Goal: Transaction & Acquisition: Purchase product/service

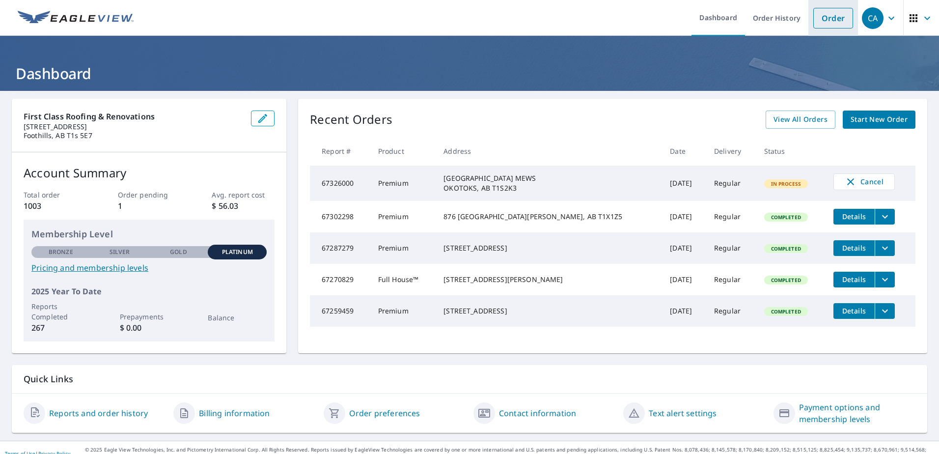
click at [822, 16] on link "Order" at bounding box center [833, 18] width 40 height 21
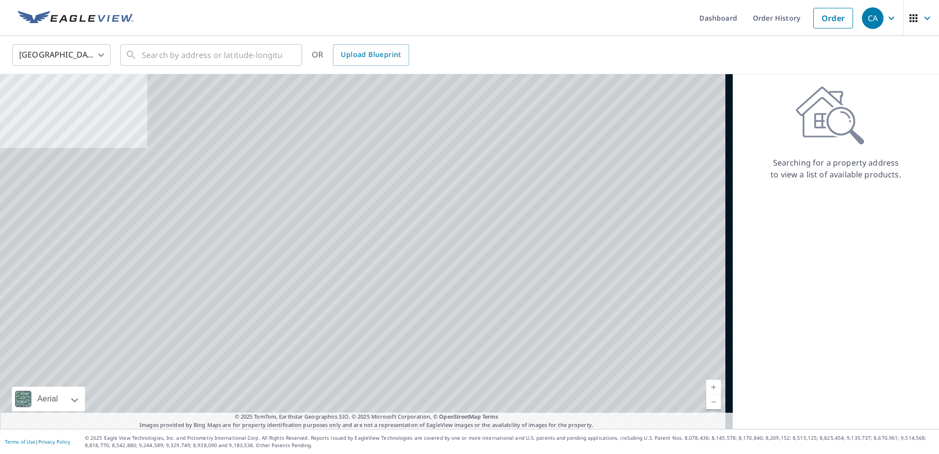
click at [79, 53] on body "CA CA Dashboard Order History Order CA [GEOGRAPHIC_DATA] [GEOGRAPHIC_DATA] ​ ​ …" at bounding box center [469, 227] width 939 height 454
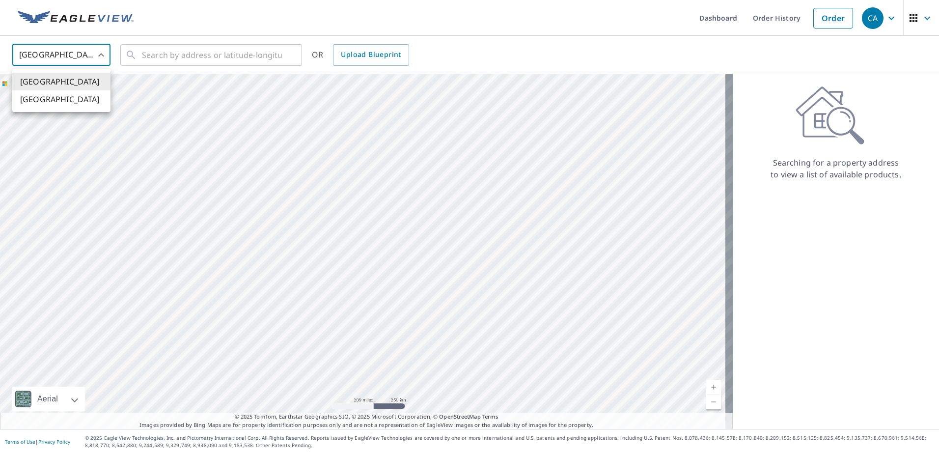
click at [71, 95] on li "[GEOGRAPHIC_DATA]" at bounding box center [61, 99] width 98 height 18
type input "CA"
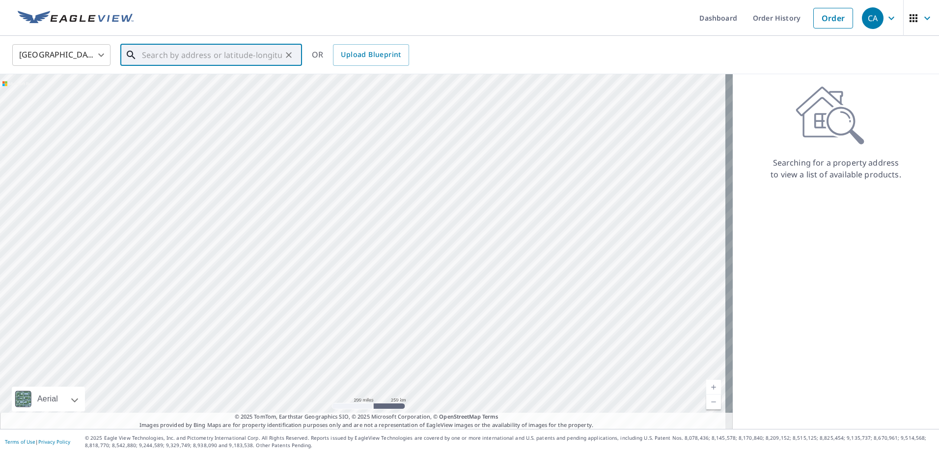
click at [164, 59] on input "text" at bounding box center [212, 55] width 140 height 28
click at [186, 51] on input "text" at bounding box center [212, 55] width 140 height 28
paste input "#100 [STREET_ADDRESS]"
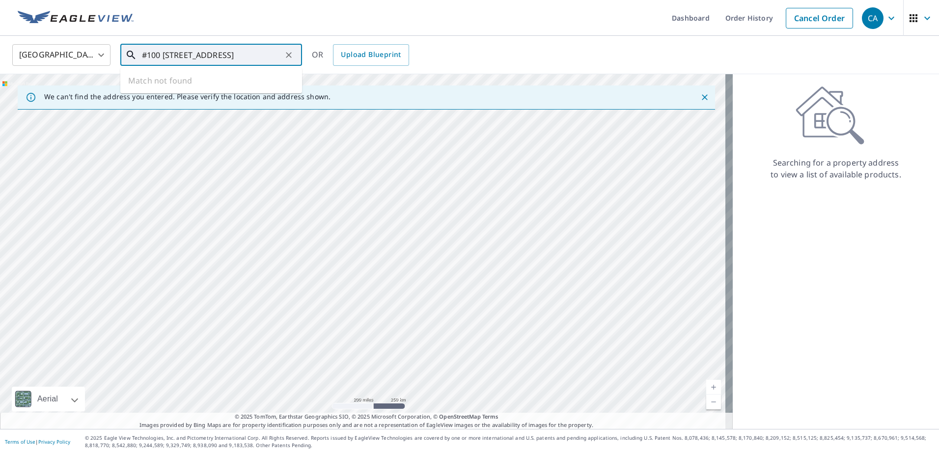
click at [163, 56] on input "#100 [STREET_ADDRESS]" at bounding box center [212, 55] width 140 height 28
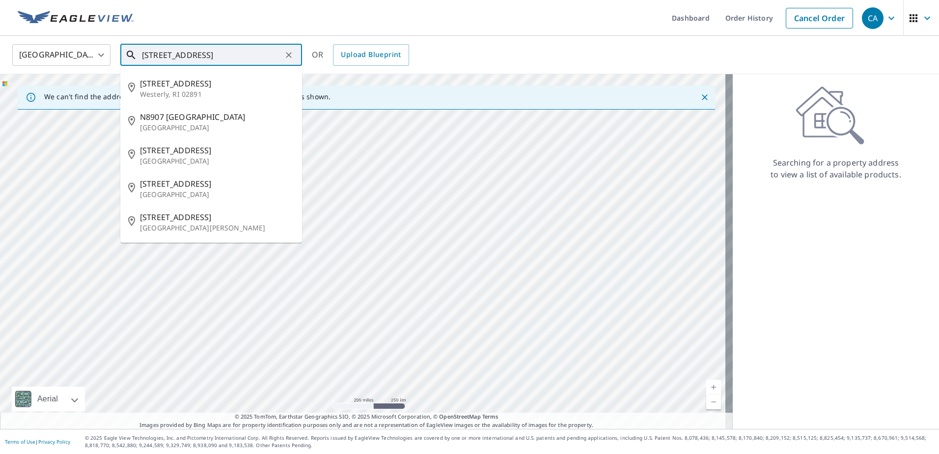
type input "[STREET_ADDRESS]"
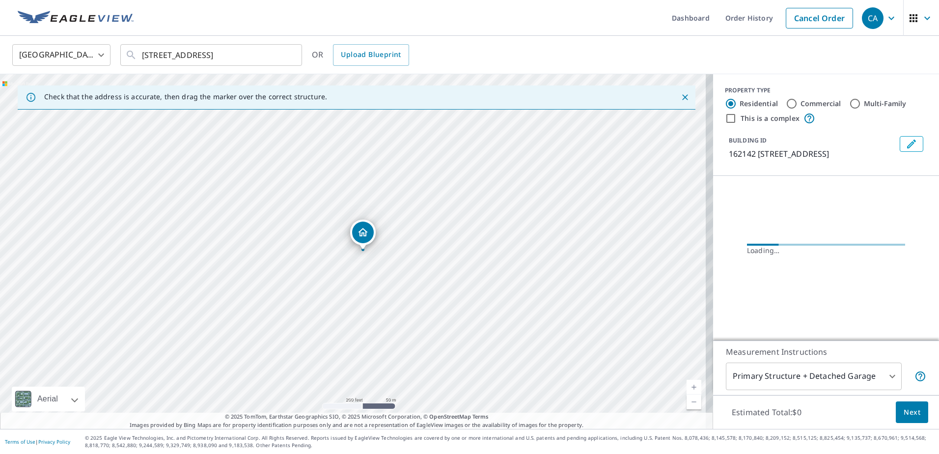
click at [689, 385] on link "Current Level 17, Zoom In" at bounding box center [694, 387] width 15 height 15
click at [689, 385] on link "Current Level 18.172658906033167, Zoom In Disabled" at bounding box center [694, 387] width 15 height 15
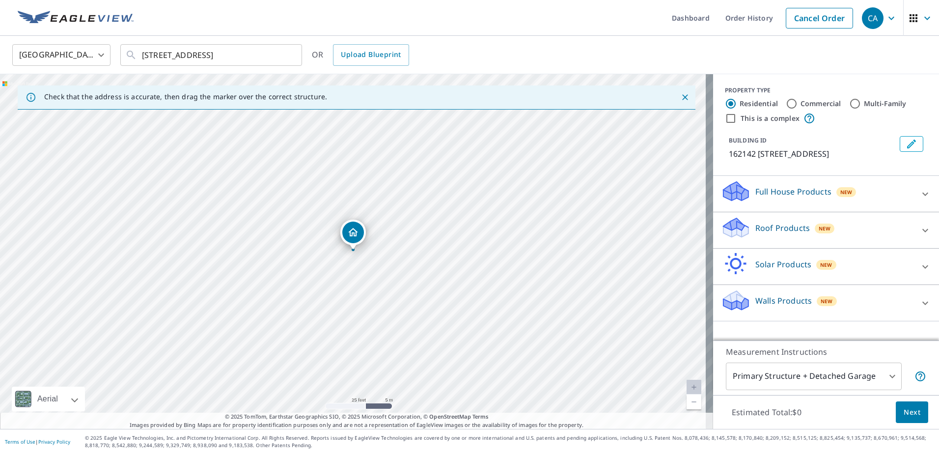
click at [805, 237] on div "Roof Products New" at bounding box center [817, 230] width 193 height 28
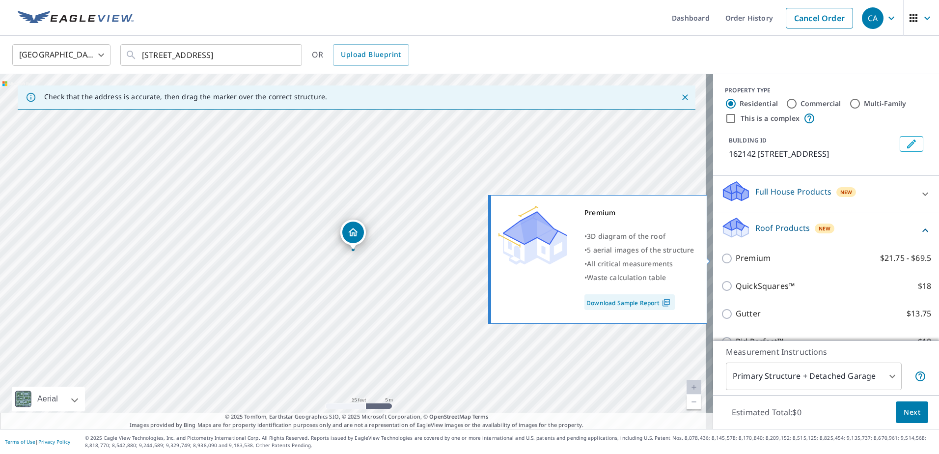
click at [771, 259] on label "Premium $21.75 - $69.5" at bounding box center [833, 258] width 195 height 12
click at [736, 259] on input "Premium $21.75 - $69.5" at bounding box center [728, 258] width 15 height 12
checkbox input "true"
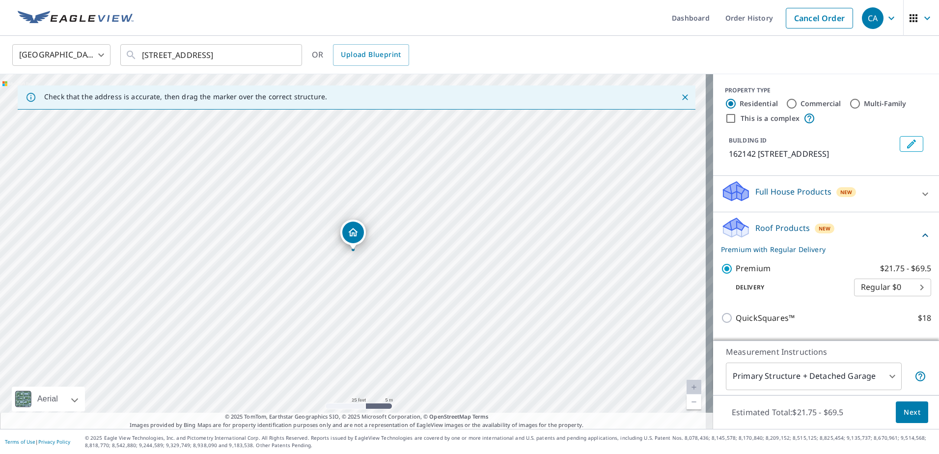
scroll to position [124, 0]
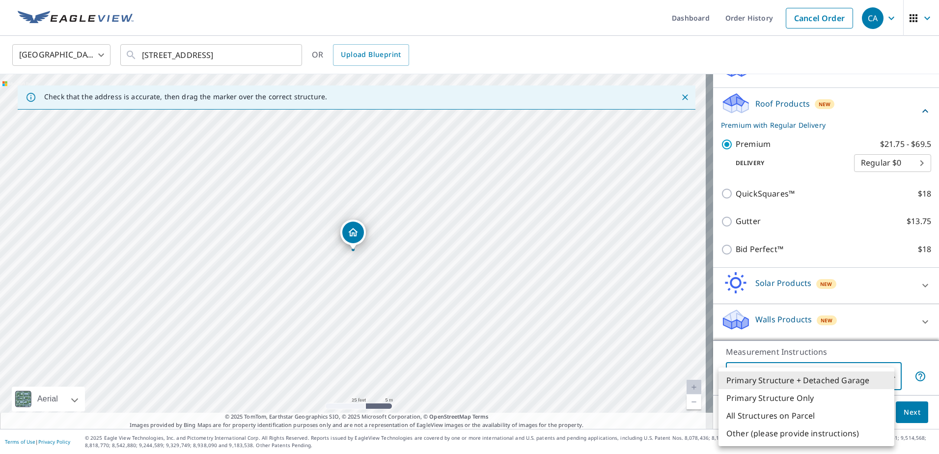
click at [846, 379] on body "CA CA Dashboard Order History Cancel Order CA Canada [GEOGRAPHIC_DATA] ​ [STREE…" at bounding box center [469, 227] width 939 height 454
click at [819, 398] on li "Primary Structure Only" at bounding box center [807, 398] width 176 height 18
type input "2"
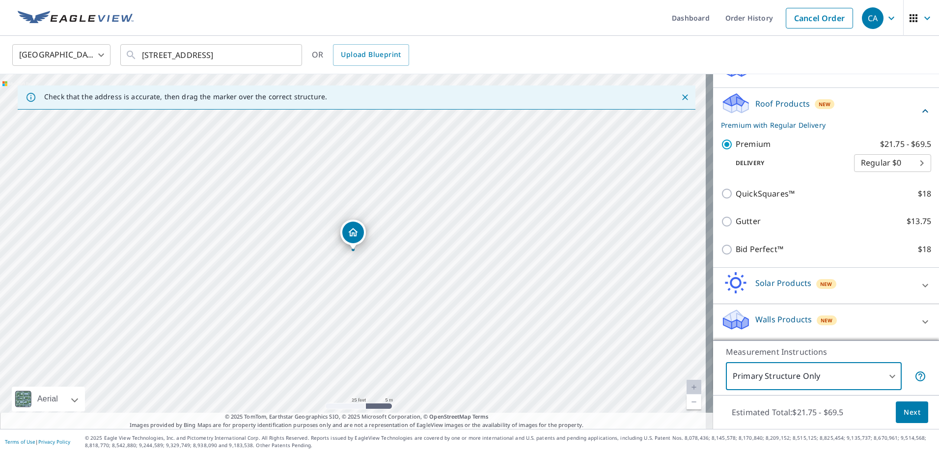
click at [907, 412] on span "Next" at bounding box center [912, 412] width 17 height 12
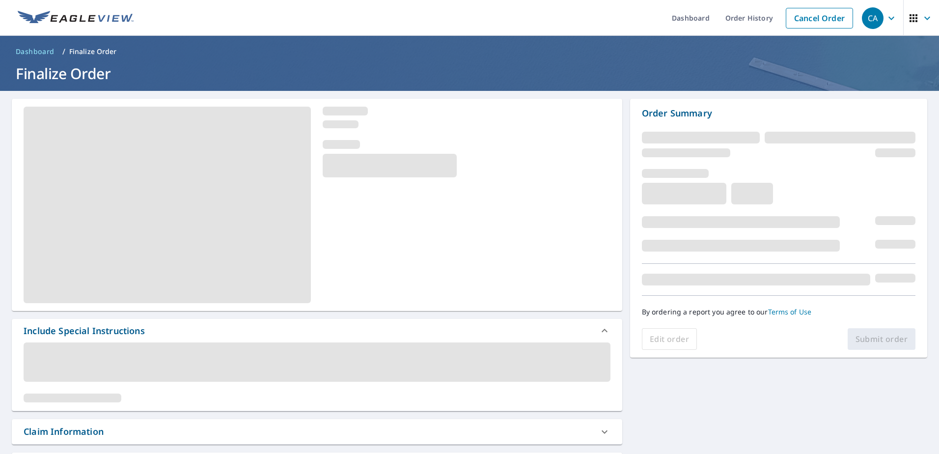
click at [131, 364] on span at bounding box center [317, 361] width 587 height 39
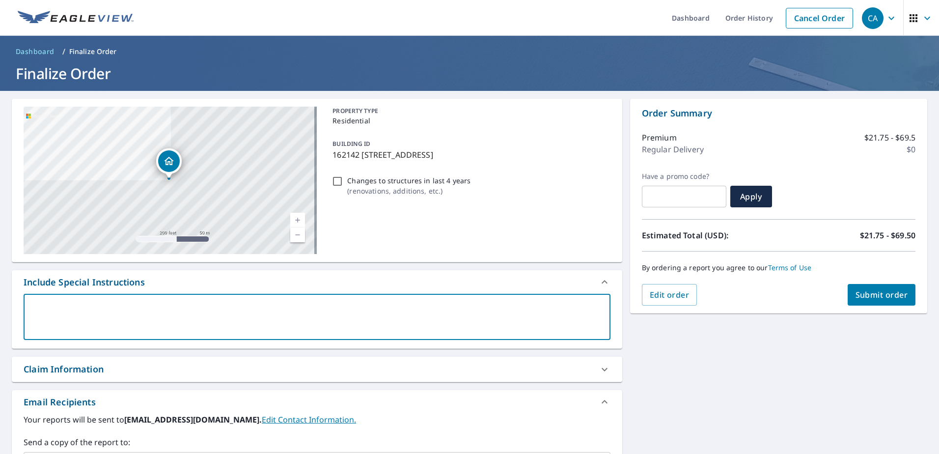
click at [164, 321] on textarea at bounding box center [316, 317] width 573 height 28
type textarea "pl"
type textarea "x"
type textarea "ple"
type textarea "x"
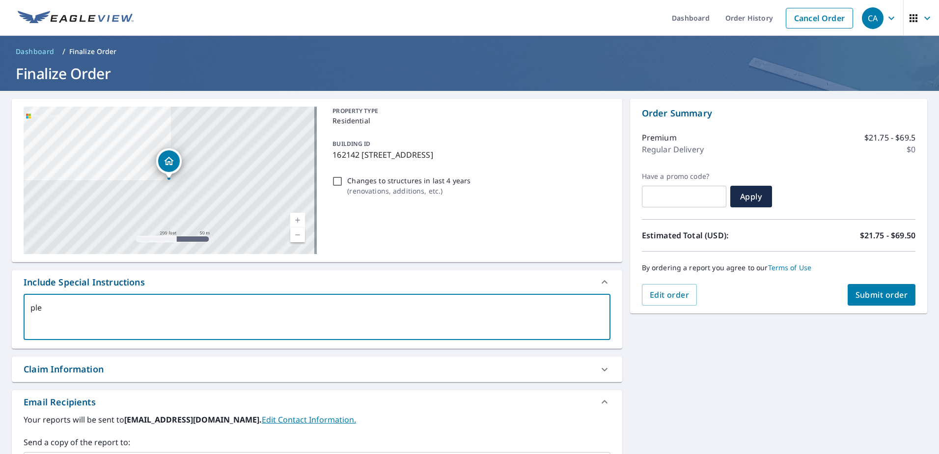
type textarea "plea"
type textarea "x"
type textarea "pleas"
type textarea "x"
type textarea "please"
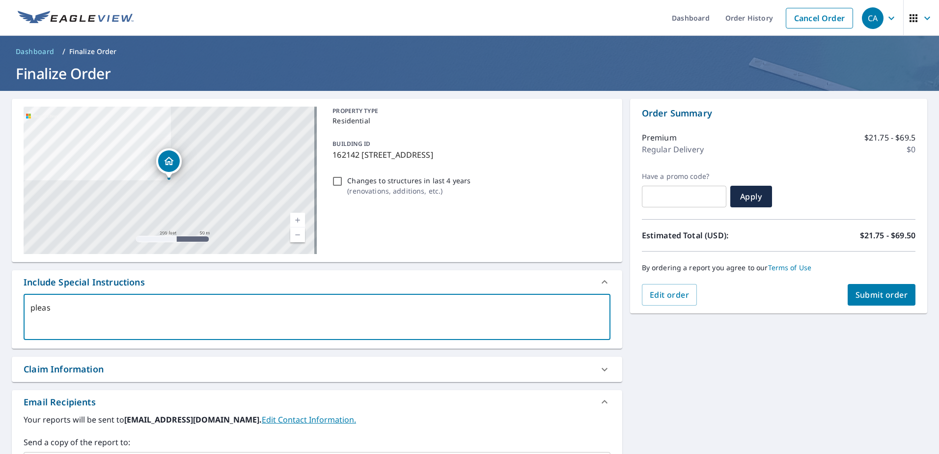
type textarea "x"
type textarea "please"
type textarea "x"
type textarea "please ma"
type textarea "x"
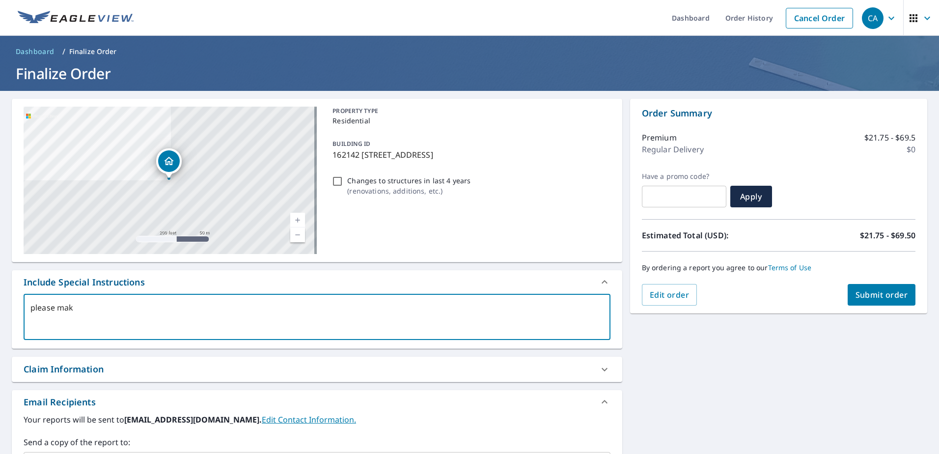
type textarea "please make"
type textarea "x"
type textarea "please make"
type textarea "x"
type textarea "please make su"
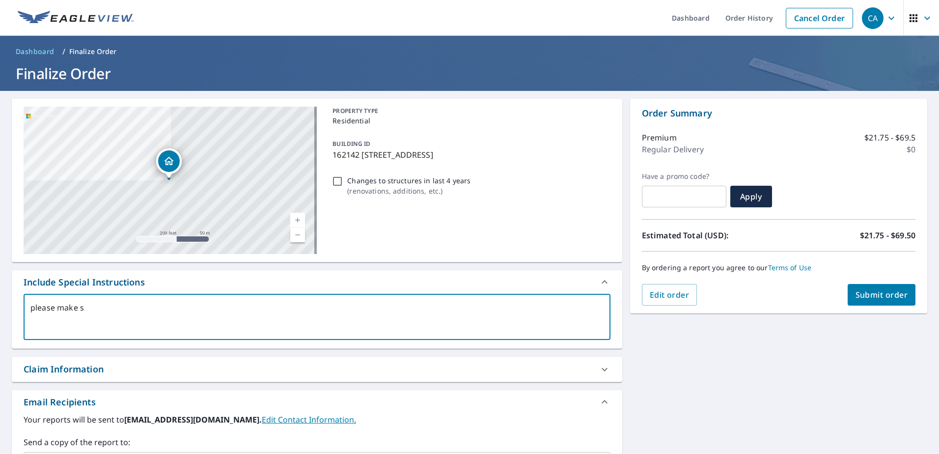
type textarea "x"
type textarea "please make sur"
type textarea "x"
type textarea "please make sure"
type textarea "x"
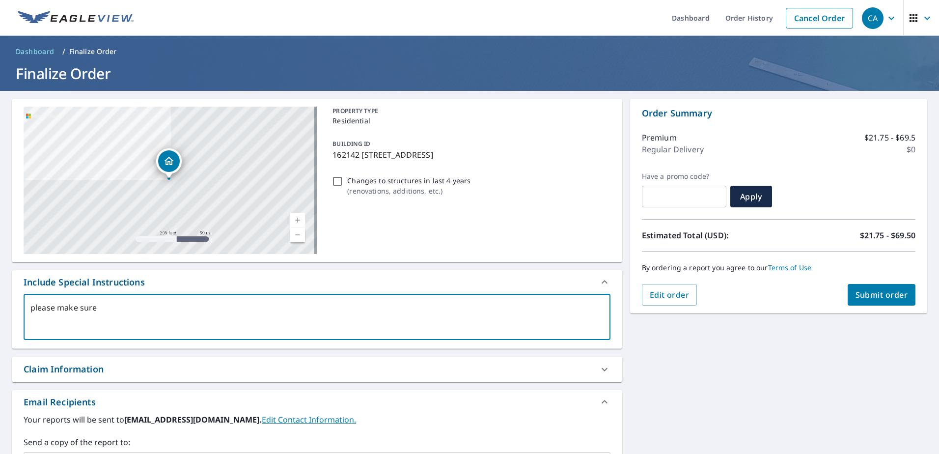
type textarea "please make sure t"
type textarea "x"
type textarea "please make sure tp"
type textarea "x"
type textarea "please make sure tp"
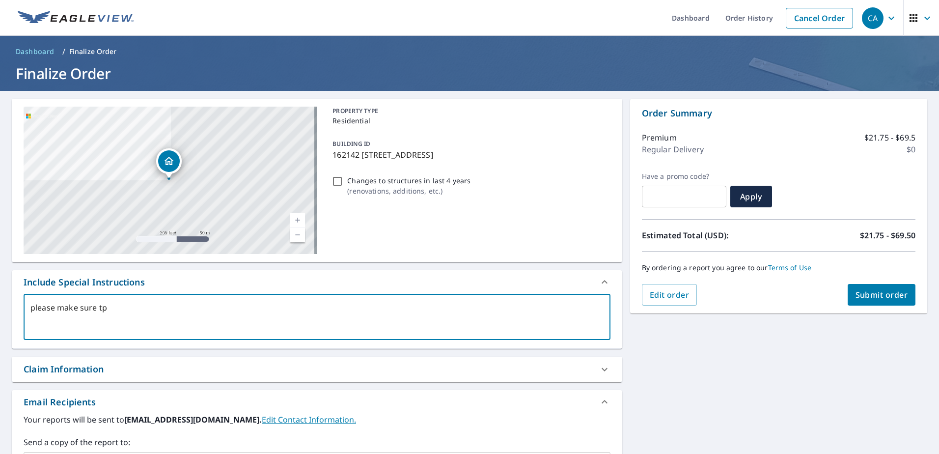
type textarea "x"
type textarea "please make sure t"
type textarea "x"
type textarea "please make sure to"
type textarea "x"
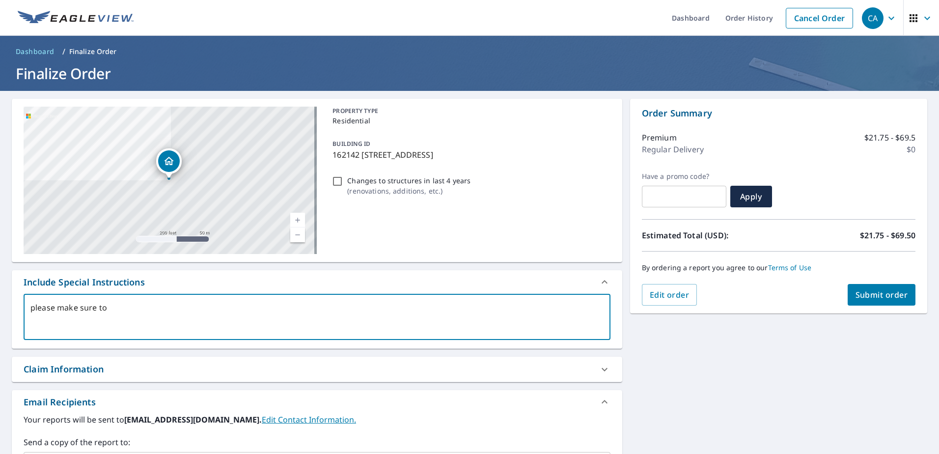
type textarea "please make sure to"
type textarea "x"
type textarea "please make sure to in"
type textarea "x"
type textarea "please make sure to inc"
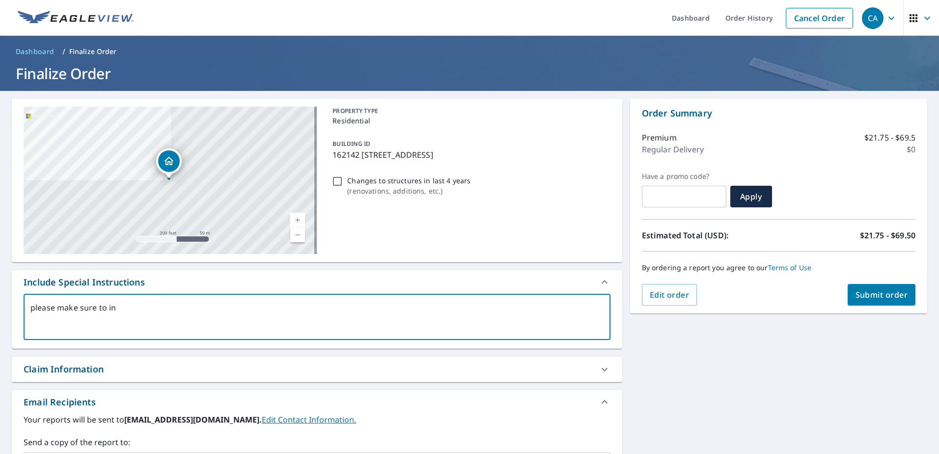
type textarea "x"
type textarea "please make sure to incl"
type textarea "x"
type textarea "please make sure to includ"
type textarea "x"
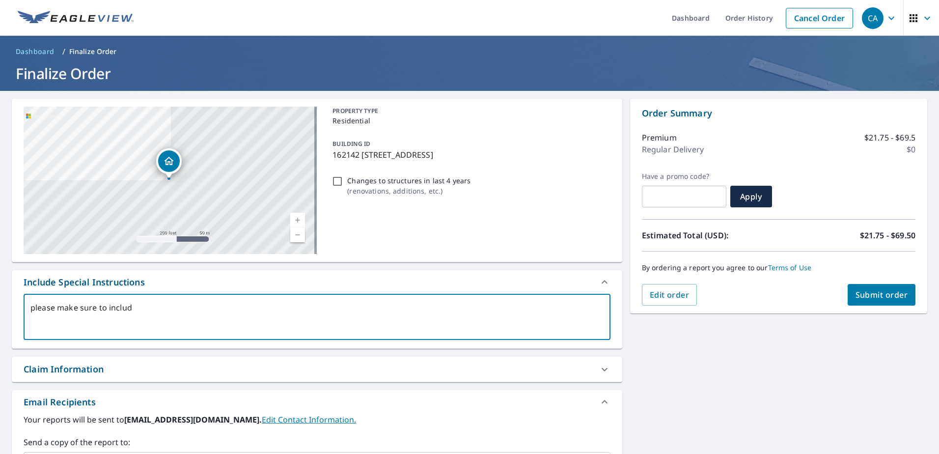
type textarea "please make sure to include"
type textarea "x"
type textarea "please make sure to include"
type textarea "x"
type textarea "please make sure to include a"
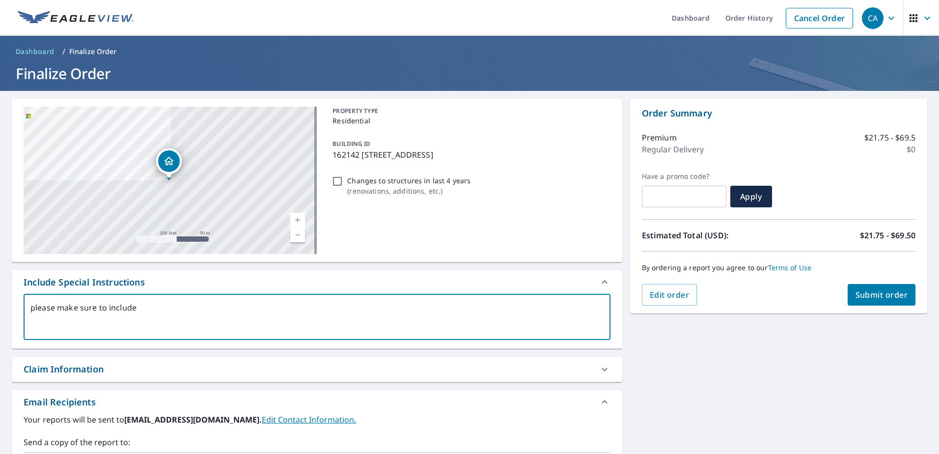
type textarea "x"
type textarea "please make sure to include at"
type textarea "x"
type textarea "please make sure to include atta"
type textarea "x"
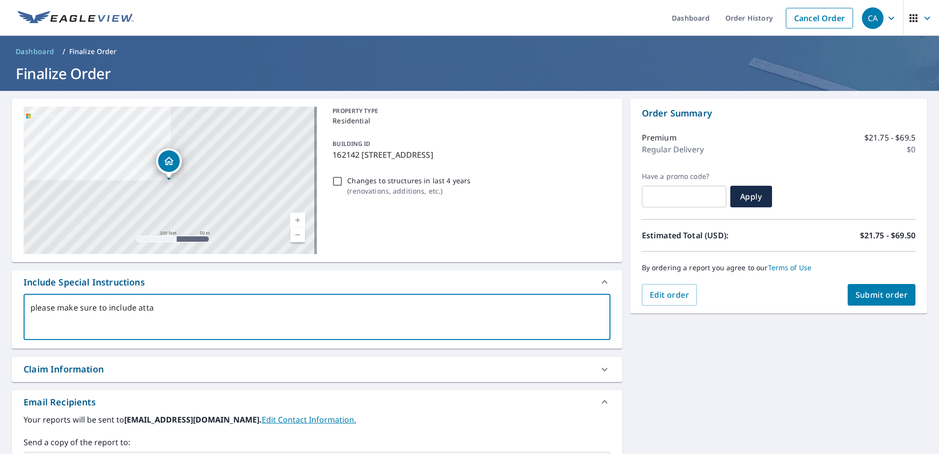
type textarea "please make sure to include attac"
type textarea "x"
type textarea "please make sure to include attach"
type textarea "x"
type textarea "please make sure to include attache"
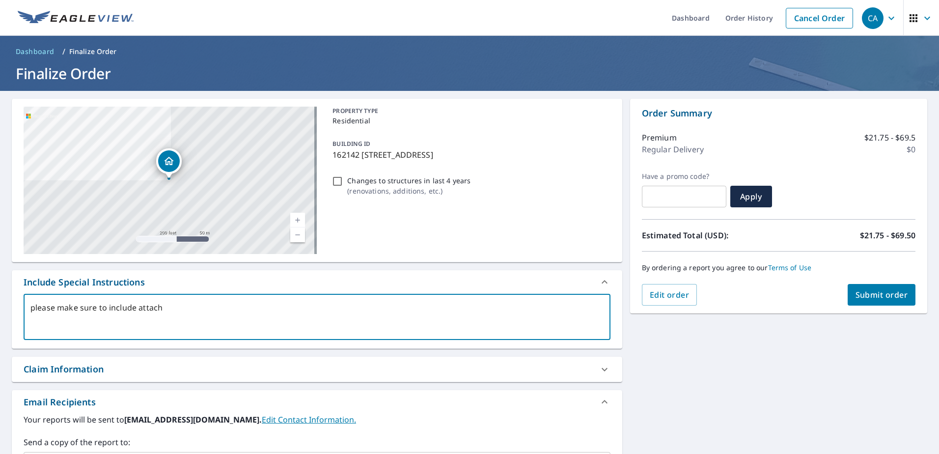
type textarea "x"
type textarea "please make sure to include attached"
type textarea "x"
type textarea "please make sure to include attached"
type textarea "x"
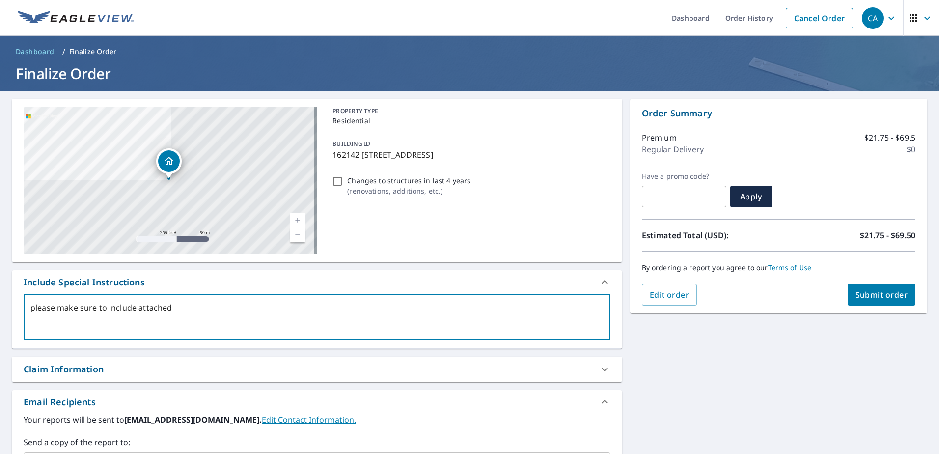
type textarea "please make sure to include attached g"
type textarea "x"
type textarea "please make sure to include attached ga"
type textarea "x"
type textarea "please make sure to include attached gara"
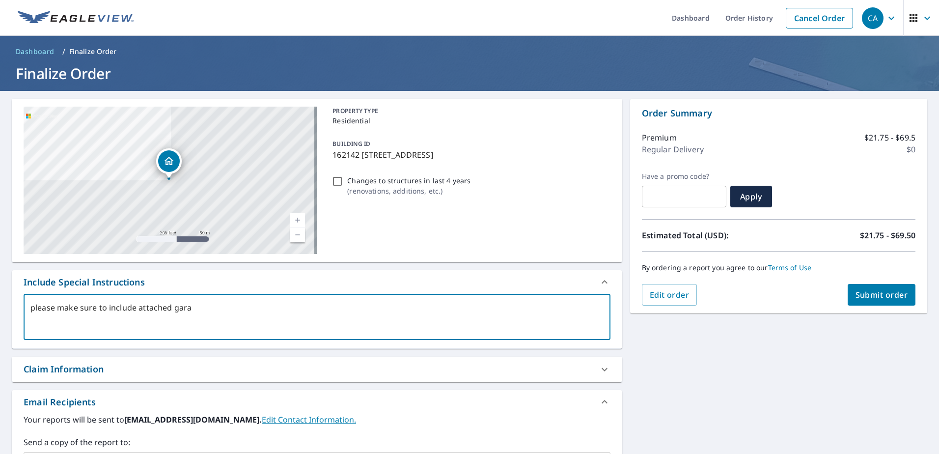
type textarea "x"
type textarea "please make sure to include attached garag"
type textarea "x"
type textarea "please make sure to include attached garage"
type textarea "x"
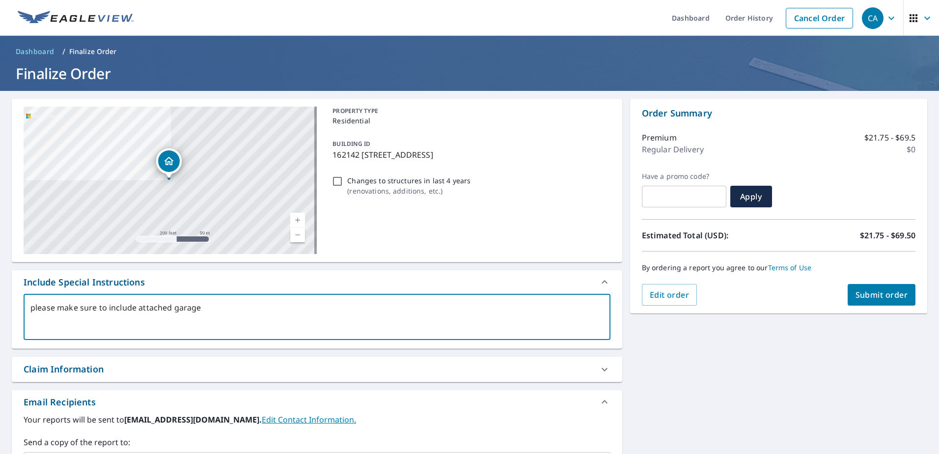
scroll to position [165, 0]
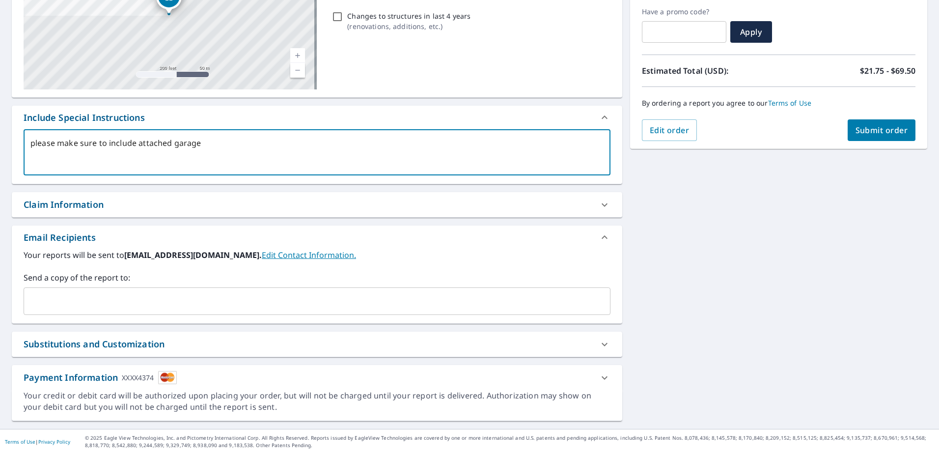
type textarea "please make sure to include attached garage"
type textarea "x"
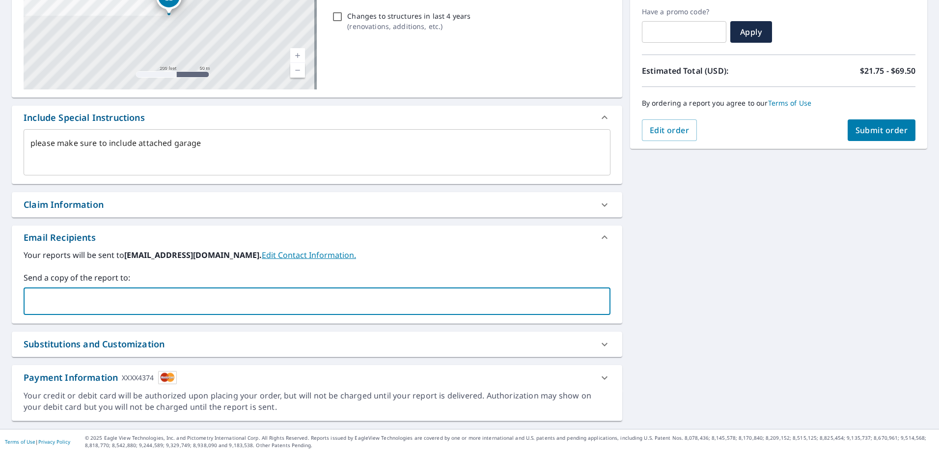
click at [187, 293] on input "text" at bounding box center [309, 301] width 563 height 19
type input "[PERSON_NAME][EMAIL_ADDRESS][DOMAIN_NAME]"
type textarea "x"
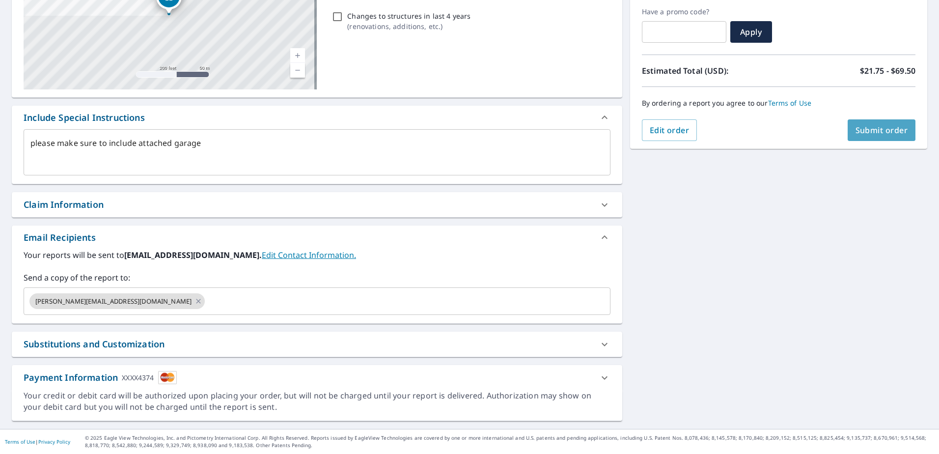
click at [856, 135] on span "Submit order" at bounding box center [882, 130] width 53 height 11
type textarea "x"
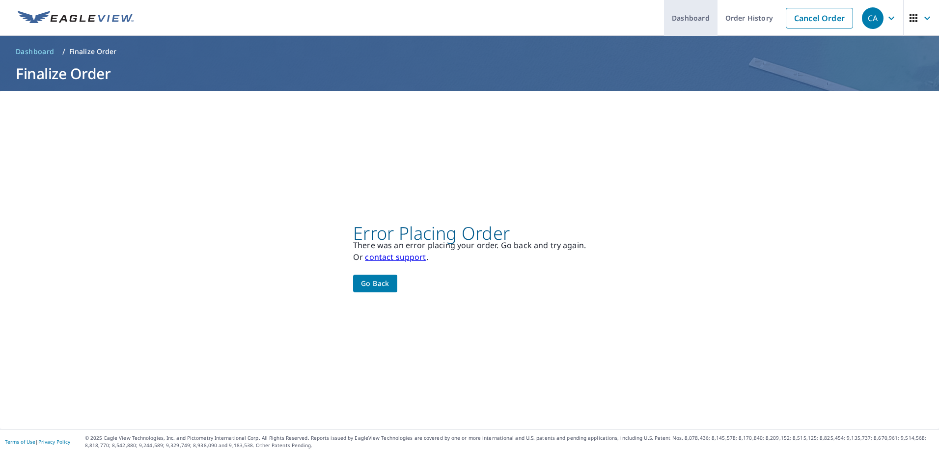
scroll to position [0, 0]
click at [366, 282] on span "Go back" at bounding box center [375, 283] width 28 height 12
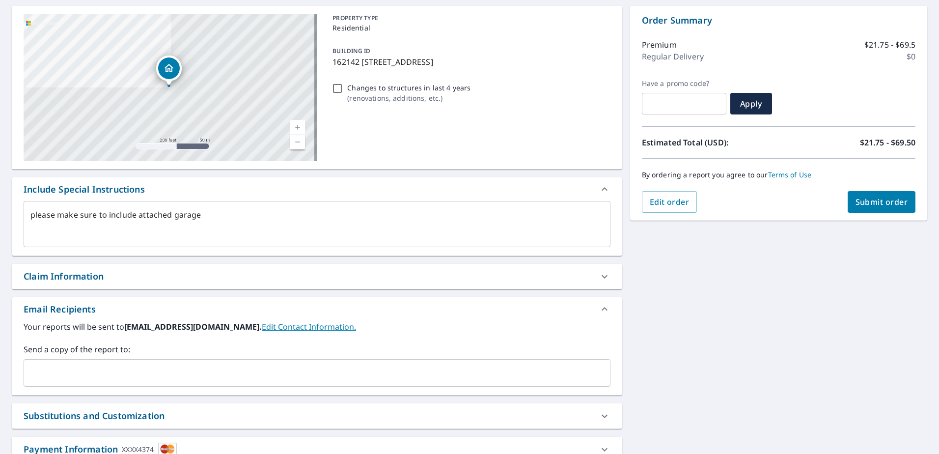
scroll to position [165, 0]
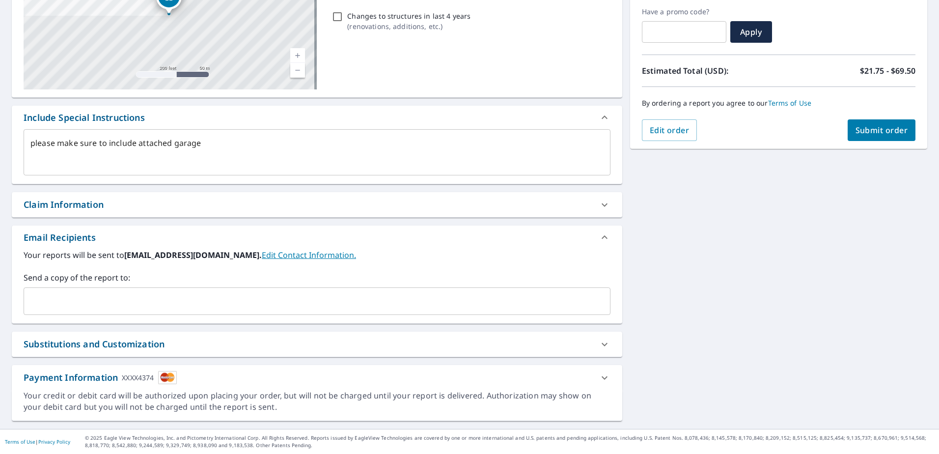
click at [314, 287] on div "​" at bounding box center [317, 301] width 587 height 28
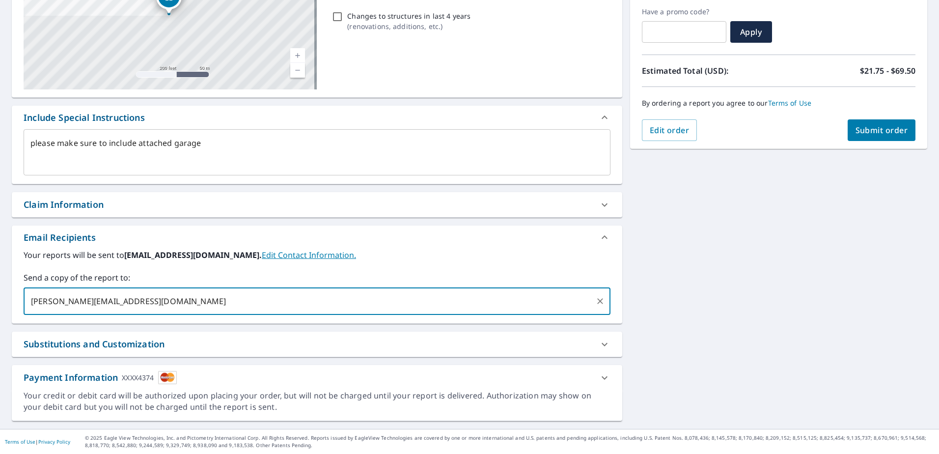
type input "[PERSON_NAME][EMAIL_ADDRESS][DOMAIN_NAME]"
type textarea "x"
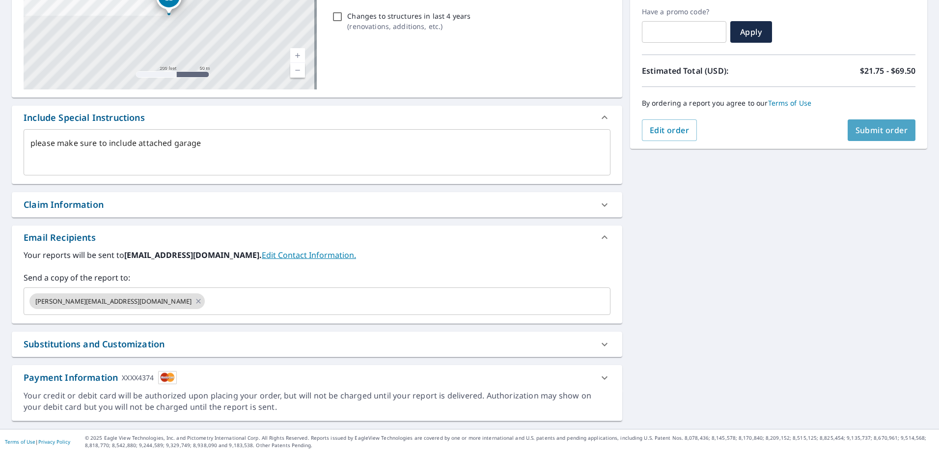
click at [856, 133] on span "Submit order" at bounding box center [882, 130] width 53 height 11
type textarea "x"
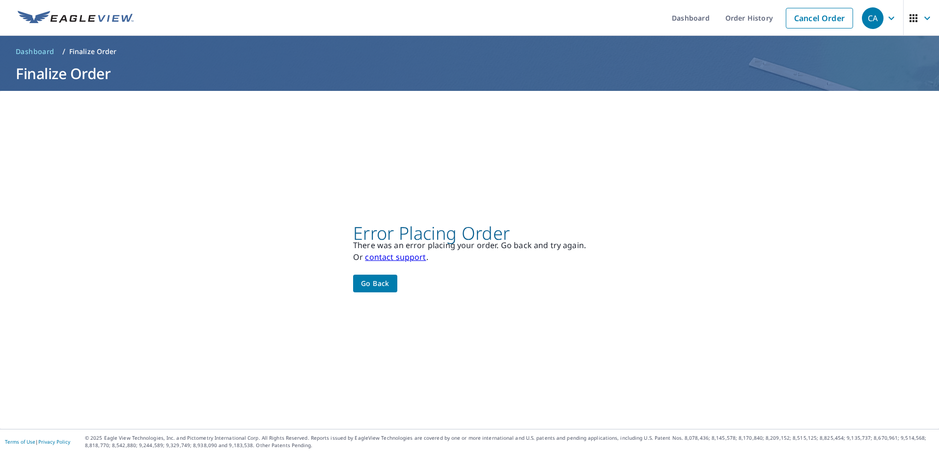
scroll to position [0, 0]
click at [379, 284] on span "Go back" at bounding box center [375, 283] width 28 height 12
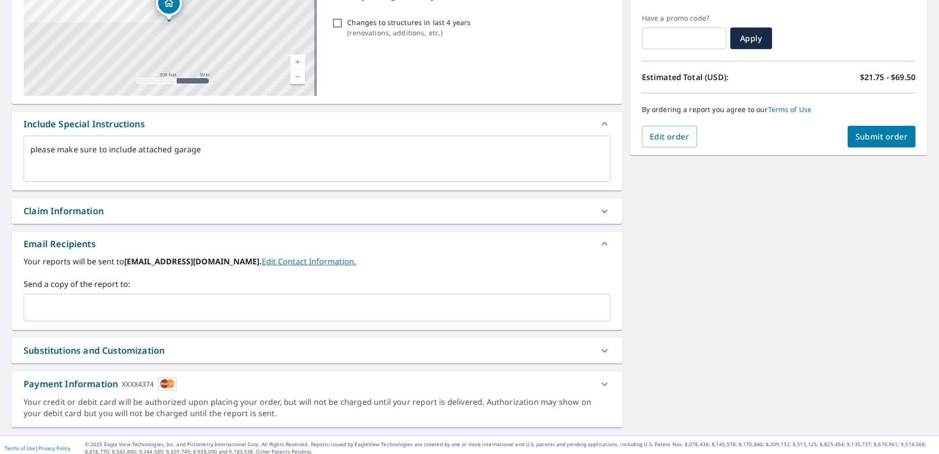
scroll to position [159, 0]
click at [166, 306] on input "text" at bounding box center [309, 307] width 563 height 19
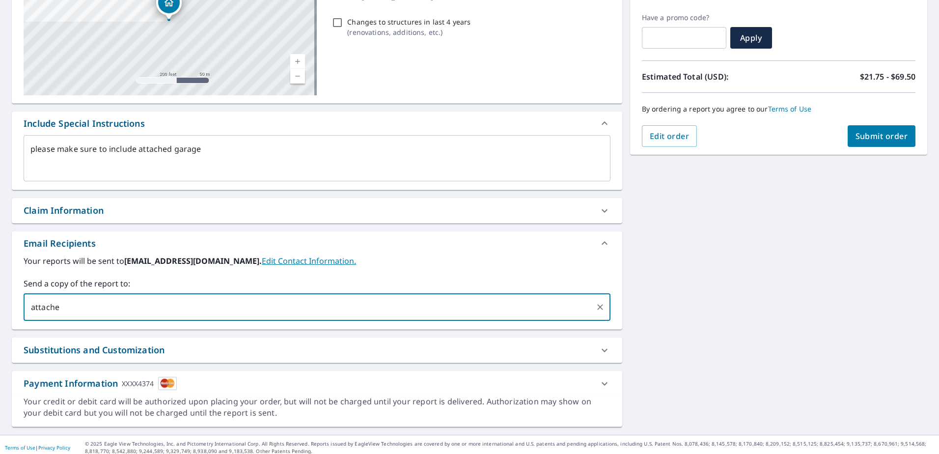
type input "attached"
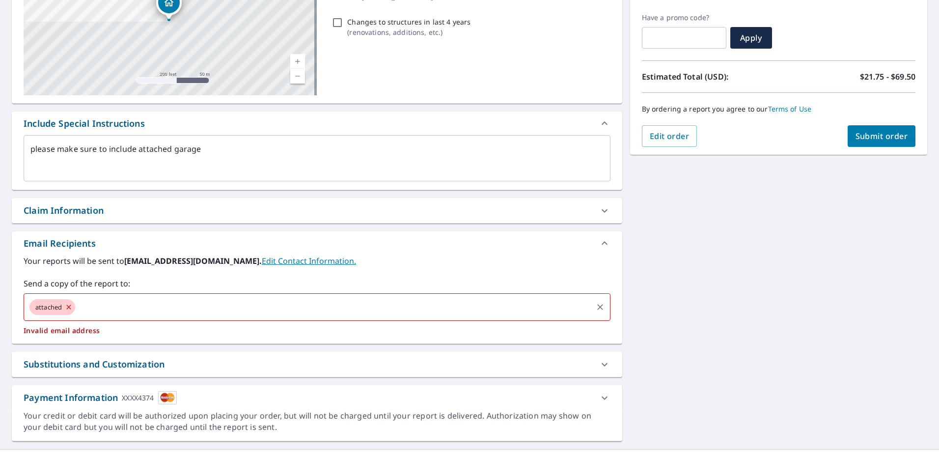
type textarea "x"
type input "-"
type textarea "x"
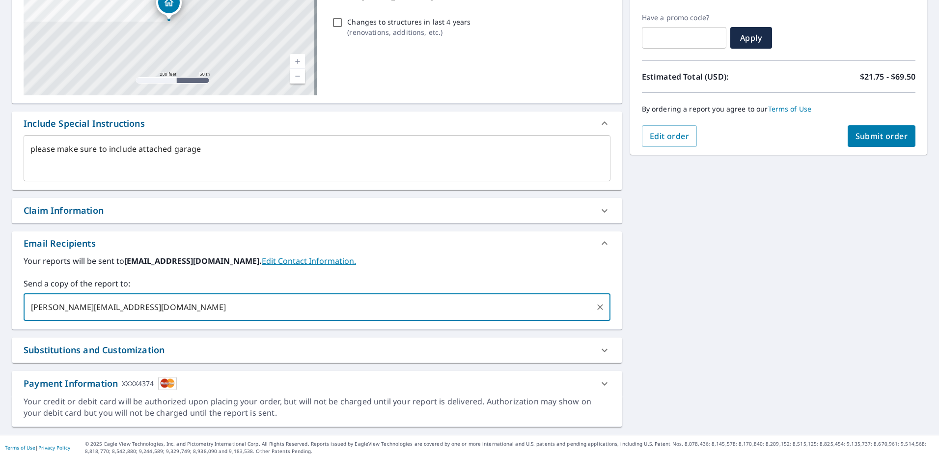
type input "[PERSON_NAME][EMAIL_ADDRESS][DOMAIN_NAME]"
type textarea "x"
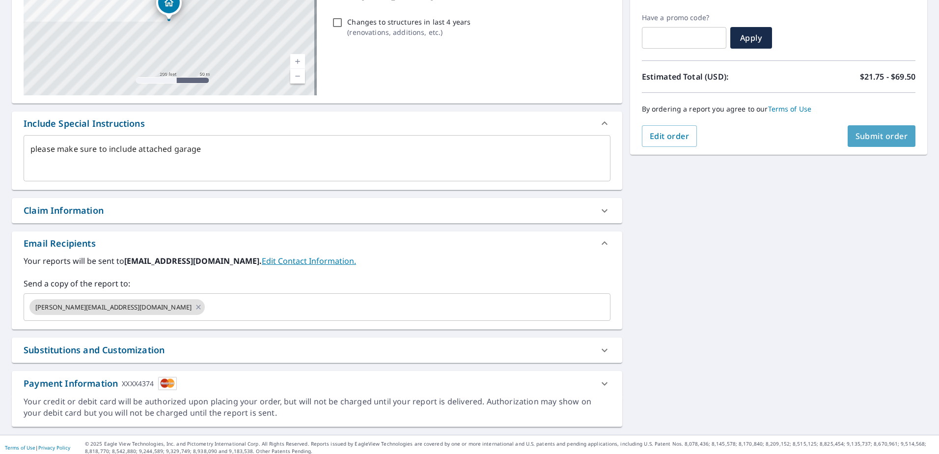
click at [848, 141] on button "Submit order" at bounding box center [882, 136] width 68 height 22
type textarea "x"
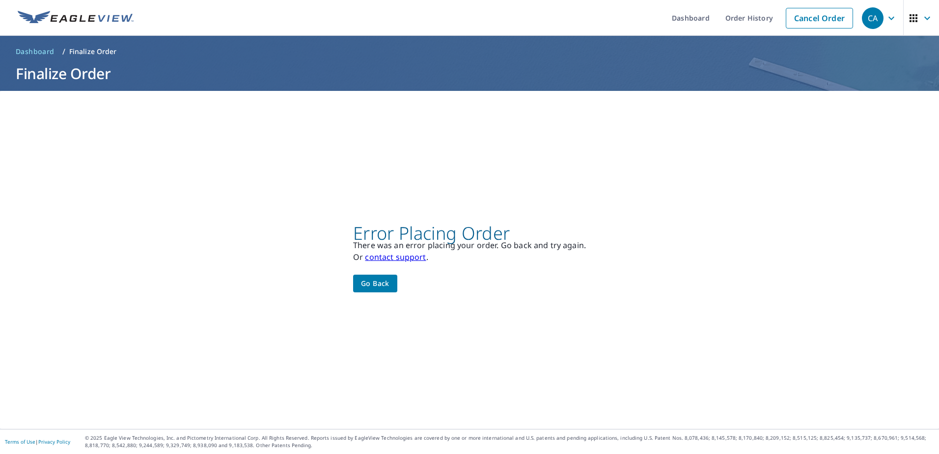
scroll to position [0, 0]
click at [371, 279] on span "Go back" at bounding box center [375, 283] width 28 height 12
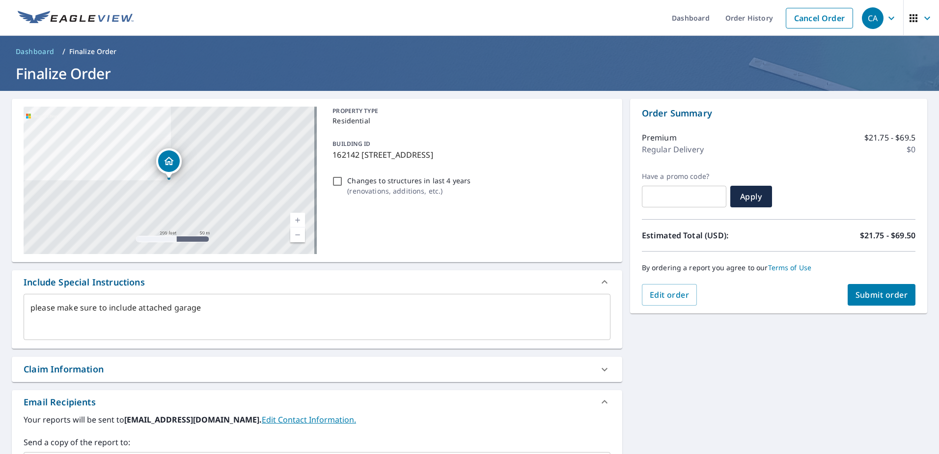
scroll to position [165, 0]
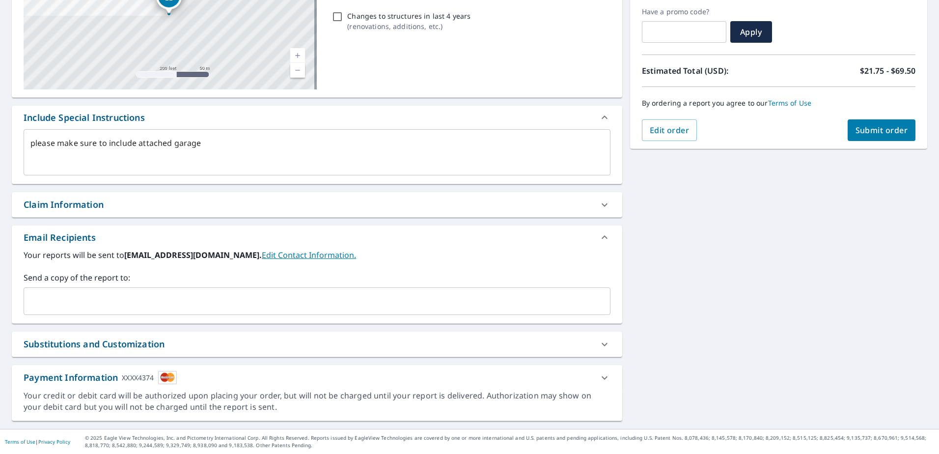
click at [134, 291] on div "​" at bounding box center [317, 301] width 587 height 28
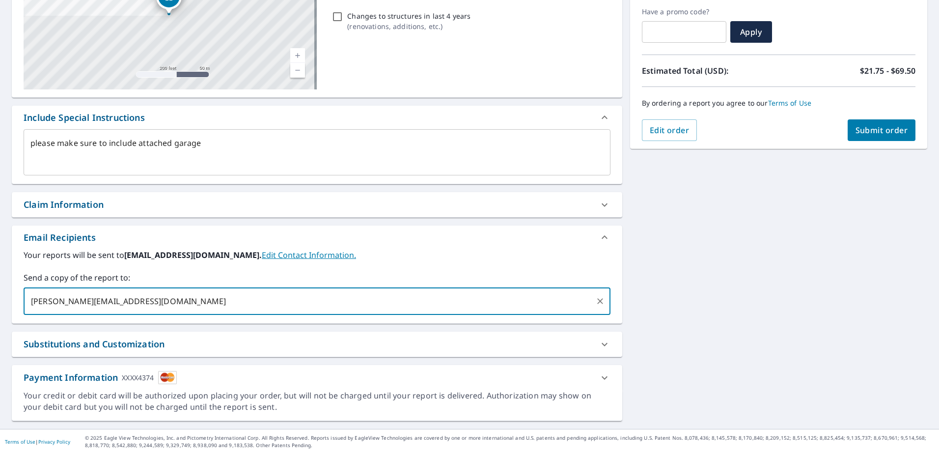
type input "[PERSON_NAME][EMAIL_ADDRESS][DOMAIN_NAME]"
type textarea "x"
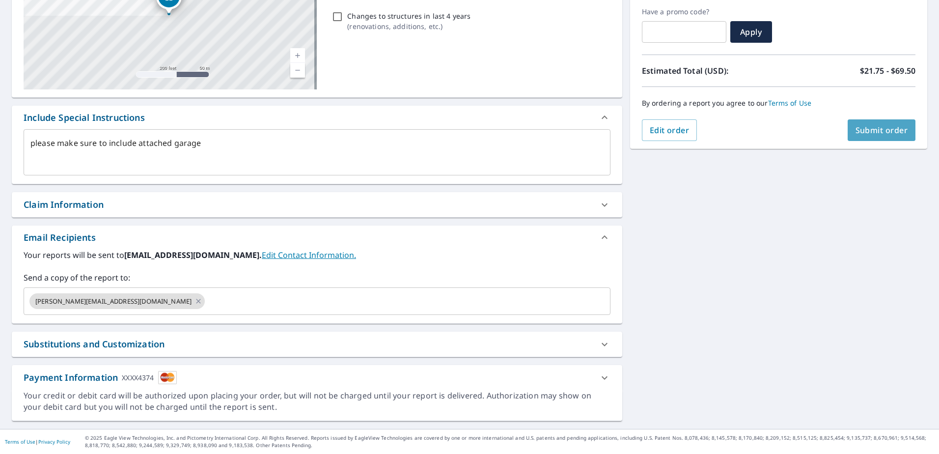
click at [848, 131] on button "Submit order" at bounding box center [882, 130] width 68 height 22
type textarea "x"
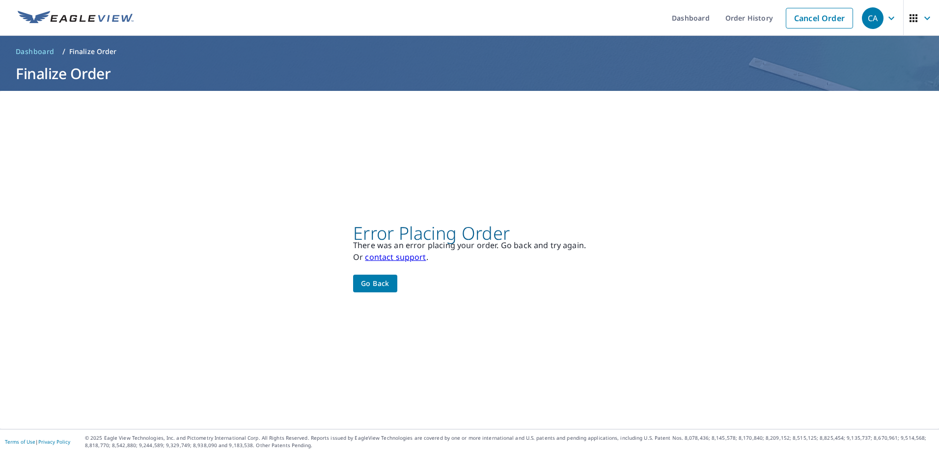
scroll to position [0, 0]
click at [409, 258] on link "contact support" at bounding box center [395, 256] width 61 height 11
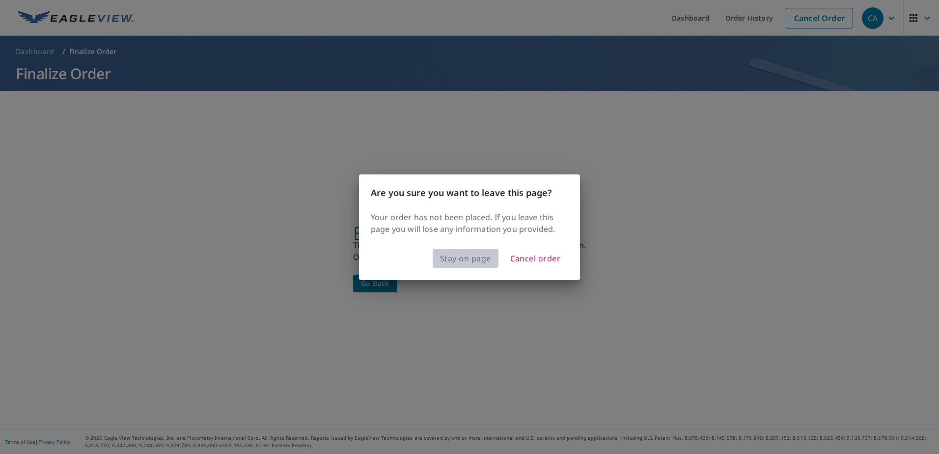
click at [466, 255] on span "Stay on page" at bounding box center [465, 258] width 51 height 14
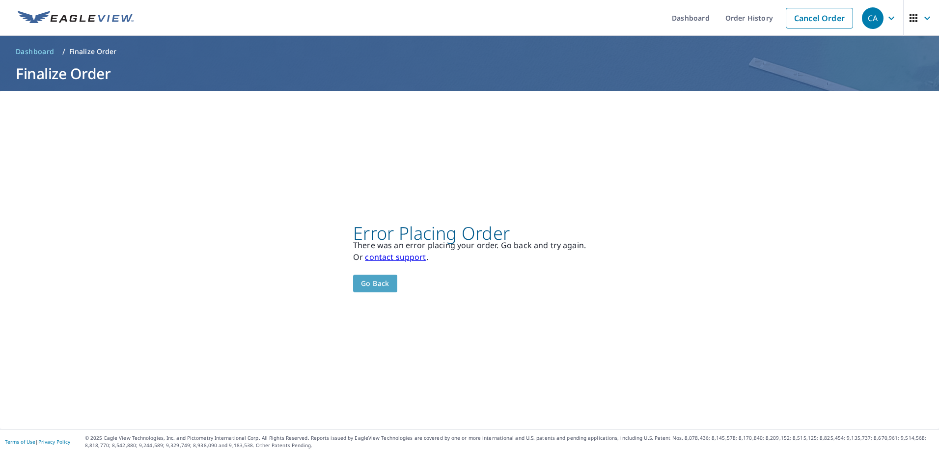
click at [378, 278] on span "Go back" at bounding box center [375, 283] width 28 height 12
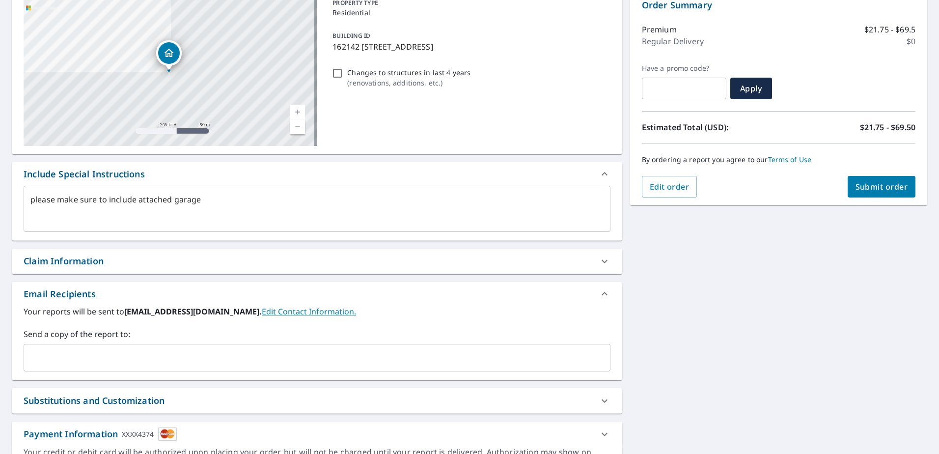
scroll to position [111, 0]
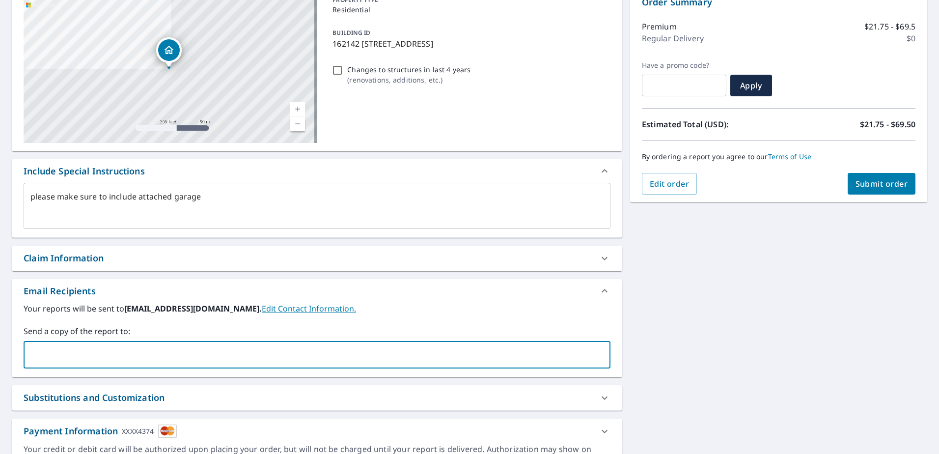
click at [125, 348] on input "text" at bounding box center [309, 354] width 563 height 19
type input "[PERSON_NAME][EMAIL_ADDRESS][DOMAIN_NAME]"
type textarea "x"
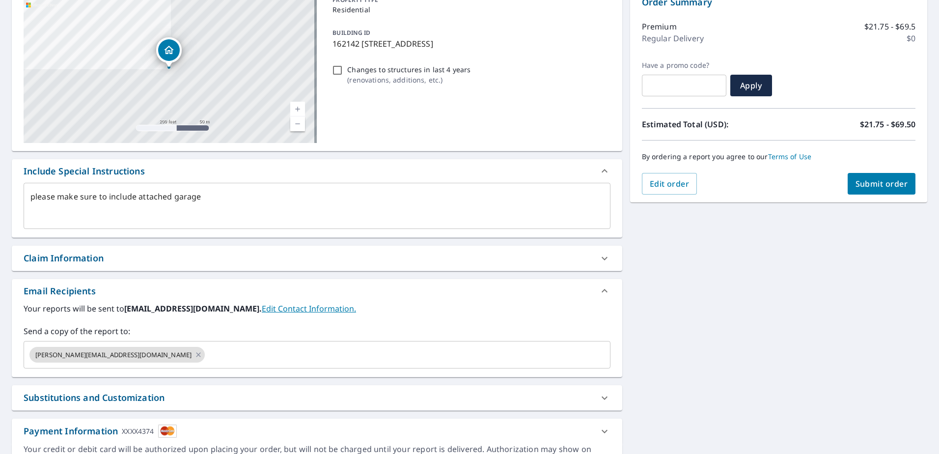
click at [505, 323] on div "Your reports will be sent to [EMAIL_ADDRESS][DOMAIN_NAME]. Edit Contact Informa…" at bounding box center [317, 336] width 587 height 66
click at [870, 181] on span "Submit order" at bounding box center [882, 183] width 53 height 11
type textarea "x"
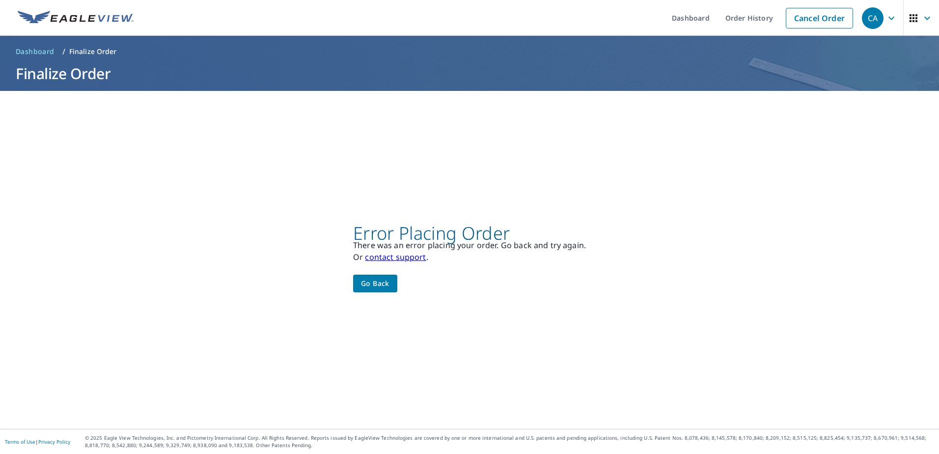
scroll to position [0, 0]
click at [364, 281] on span "Go back" at bounding box center [375, 283] width 28 height 12
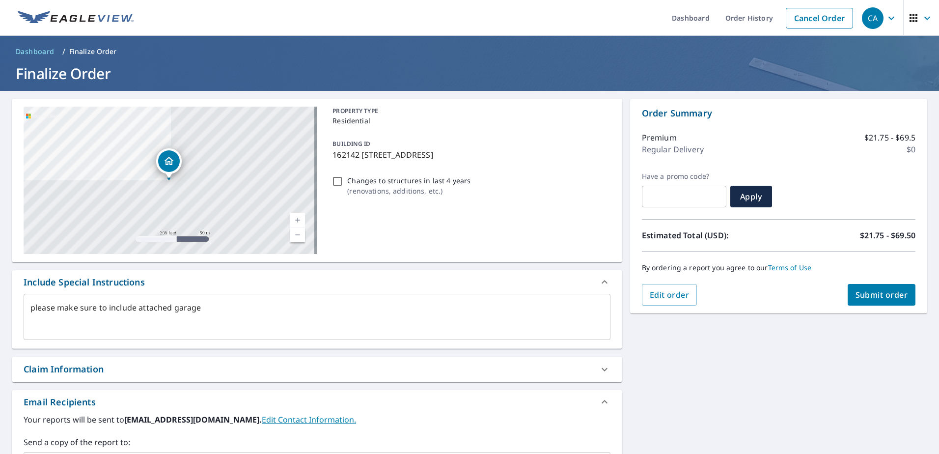
drag, startPoint x: 331, startPoint y: 154, endPoint x: 461, endPoint y: 162, distance: 129.9
click at [461, 162] on div "BUILDING ID [STREET_ADDRESS]" at bounding box center [469, 149] width 281 height 31
type textarea "x"
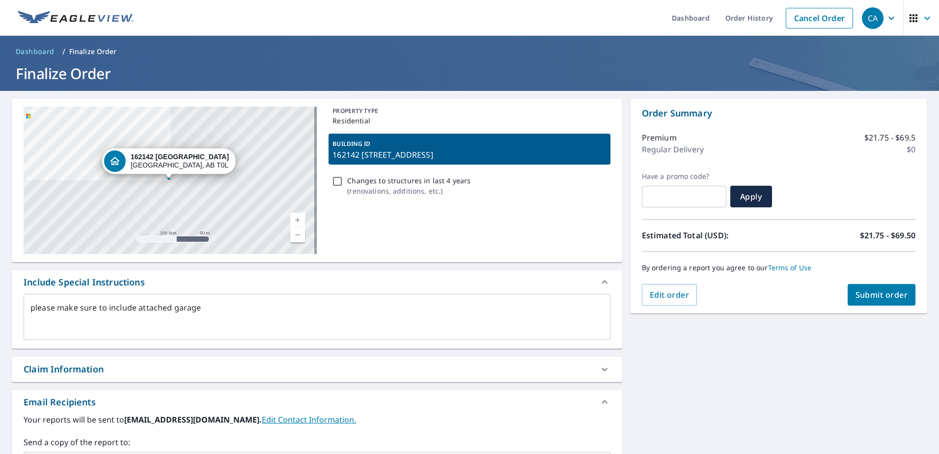
copy p "162142 [STREET_ADDRESS]"
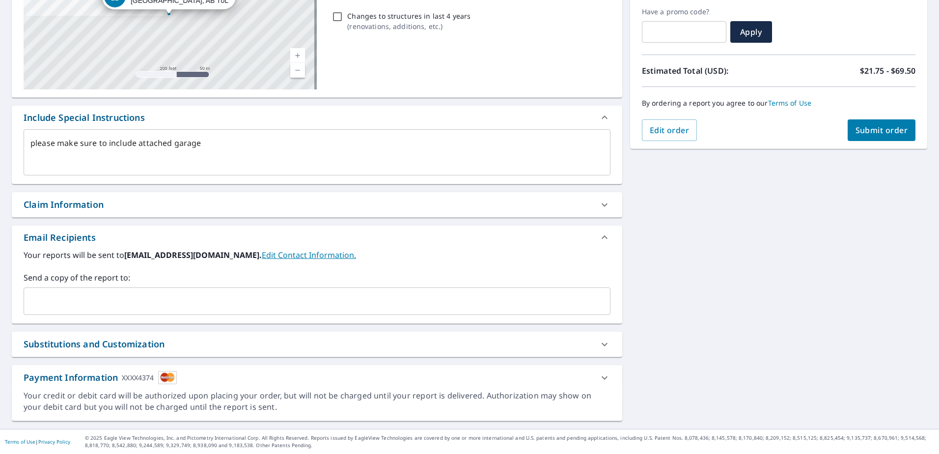
scroll to position [164, 0]
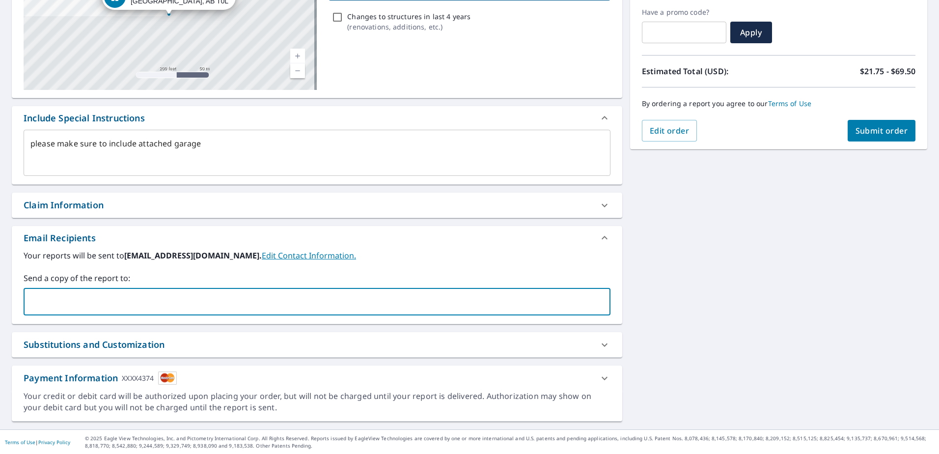
click at [137, 298] on input "text" at bounding box center [309, 301] width 563 height 19
type input "[PERSON_NAME][EMAIL_ADDRESS][DOMAIN_NAME]"
type textarea "x"
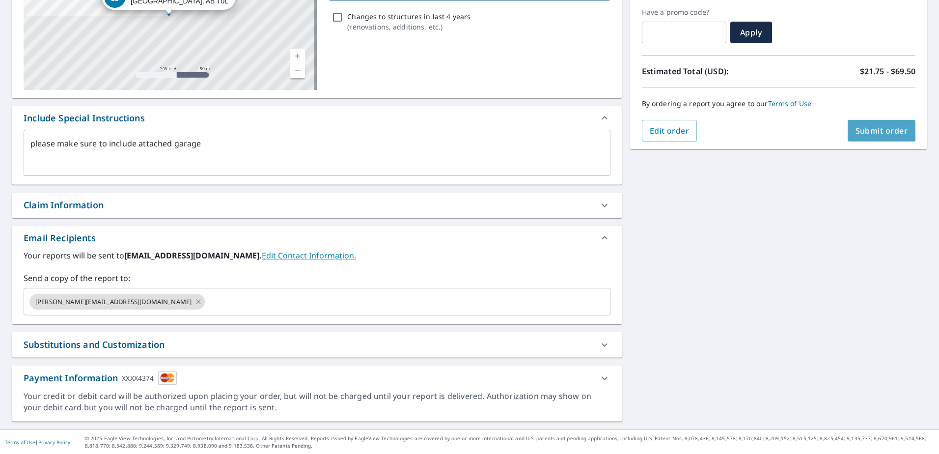
click at [860, 134] on span "Submit order" at bounding box center [882, 130] width 53 height 11
type textarea "x"
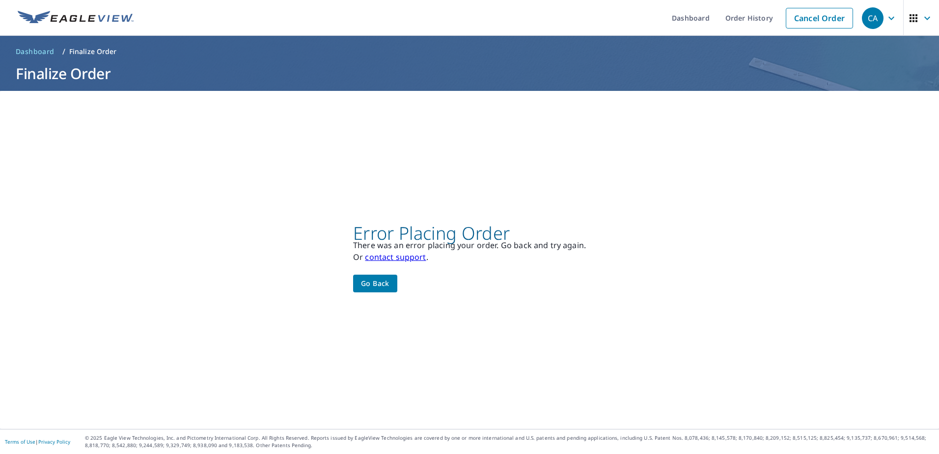
scroll to position [0, 0]
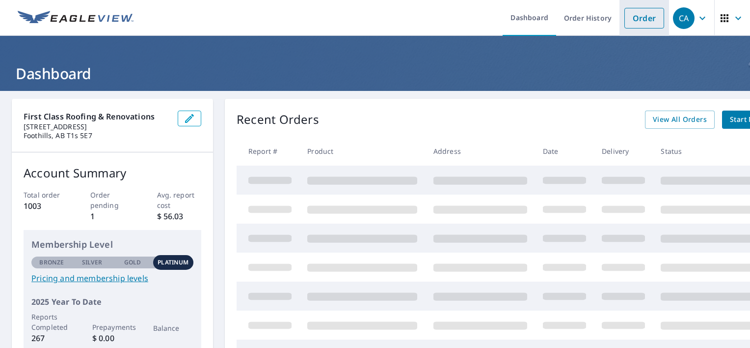
click at [643, 14] on link "Order" at bounding box center [645, 18] width 40 height 21
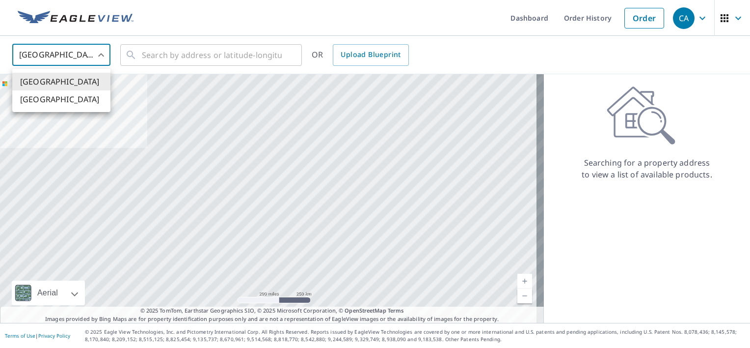
click at [69, 60] on body "CA CA Dashboard Order History Order CA United States US ​ ​ OR Upload Blueprint…" at bounding box center [375, 174] width 750 height 348
click at [67, 101] on li "[GEOGRAPHIC_DATA]" at bounding box center [61, 99] width 98 height 18
type input "CA"
click at [185, 47] on input "text" at bounding box center [212, 55] width 140 height 28
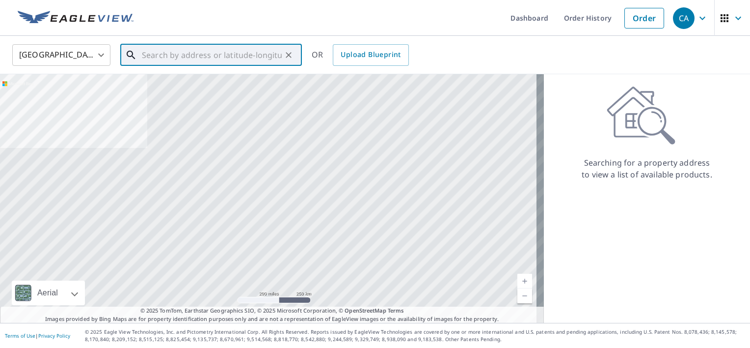
paste input "162142 [STREET_ADDRESS]"
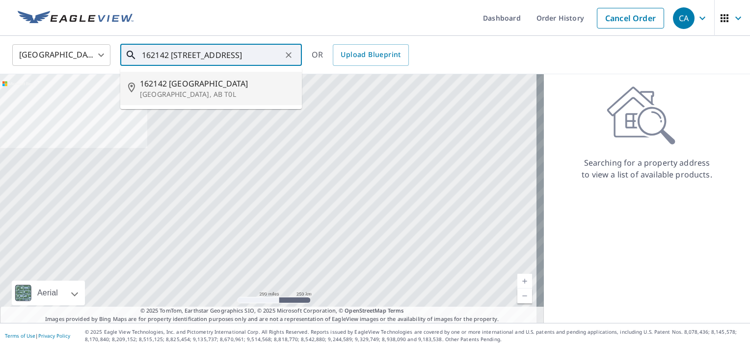
click at [217, 75] on li "162142 160 St W Calgary, AB T0L" at bounding box center [211, 88] width 182 height 33
type input "162142 160 St W Calgary, AB T0L"
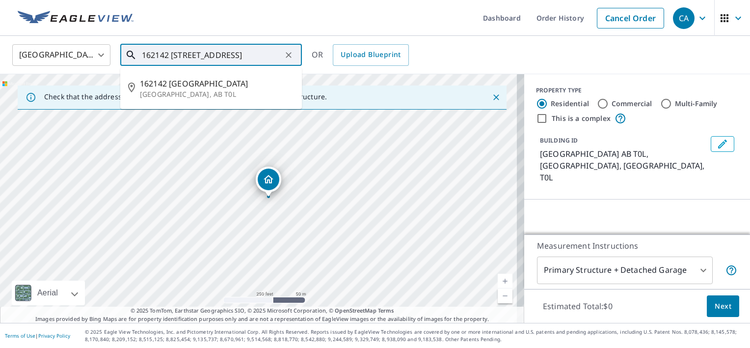
click at [275, 54] on input "162142 160 St W Calgary, AB T0L" at bounding box center [212, 55] width 140 height 28
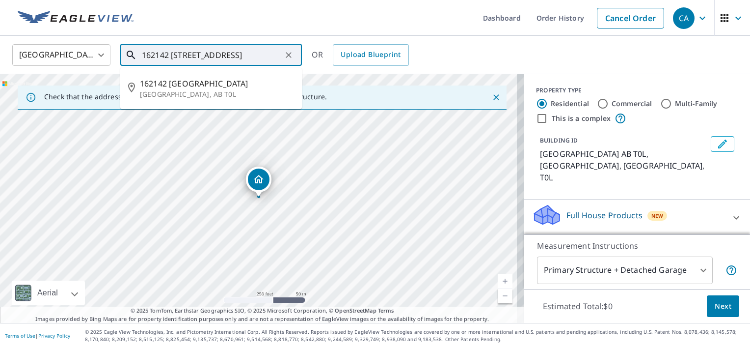
click at [275, 54] on input "162142 160 St W Calgary, AB T0L" at bounding box center [212, 55] width 140 height 28
click at [290, 53] on icon "Clear" at bounding box center [289, 55] width 10 height 10
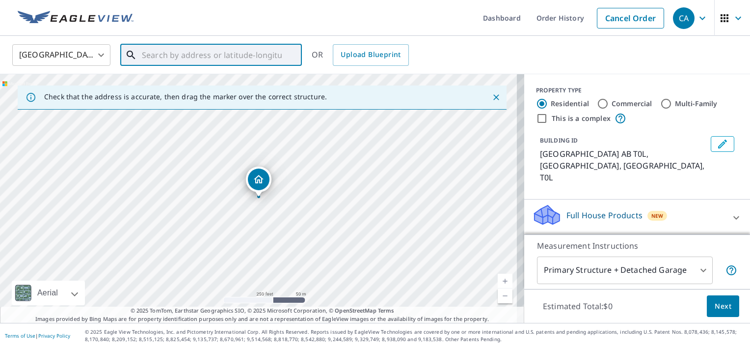
click at [221, 52] on input "text" at bounding box center [212, 55] width 140 height 28
paste input "162142 [STREET_ADDRESS]"
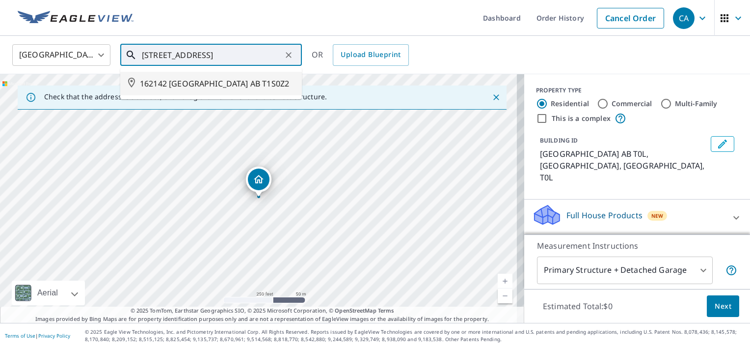
click at [223, 86] on span "162142 160 ST W FOOTHILLS COUNTY AB T1S0Z2" at bounding box center [217, 84] width 154 height 12
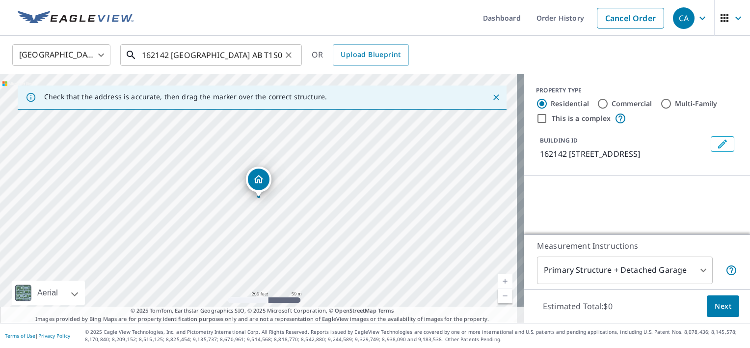
click at [208, 53] on input "162142 160 ST W FOOTHILLS COUNTY AB T1S0Z2" at bounding box center [212, 55] width 140 height 28
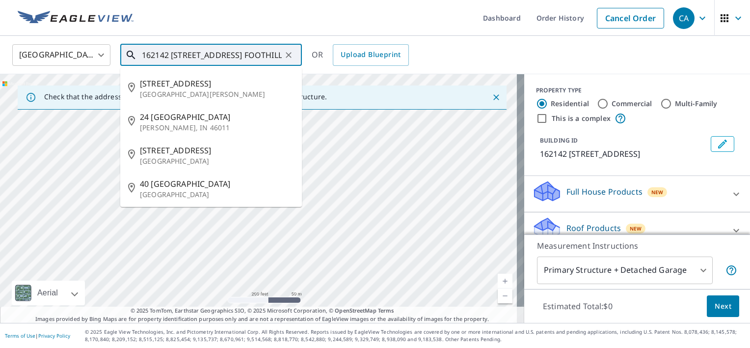
type input "162142 160 ST W #100 FOOTHILLS COUNTY AB T1S0Z2"
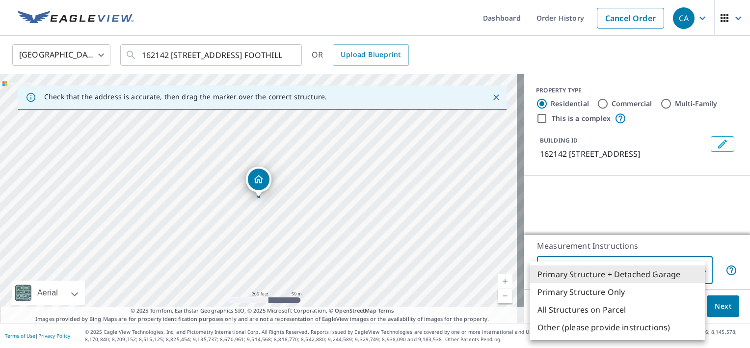
click at [664, 272] on body "CA CA Dashboard Order History Cancel Order CA Canada CA ​ 162142 160 ST W #100 …" at bounding box center [375, 174] width 750 height 348
click at [669, 212] on div at bounding box center [375, 174] width 750 height 348
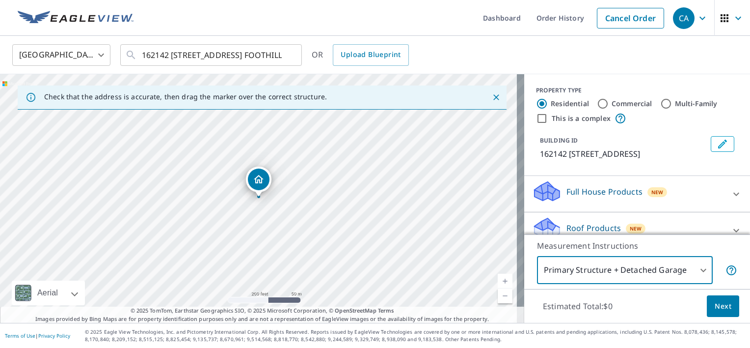
click at [715, 314] on button "Next" at bounding box center [723, 306] width 32 height 22
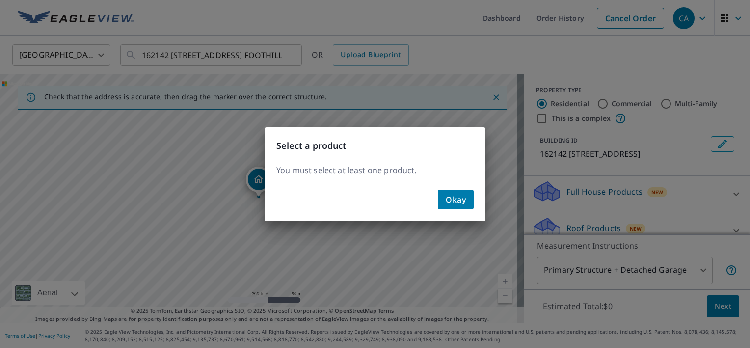
click at [450, 198] on span "Okay" at bounding box center [456, 200] width 20 height 14
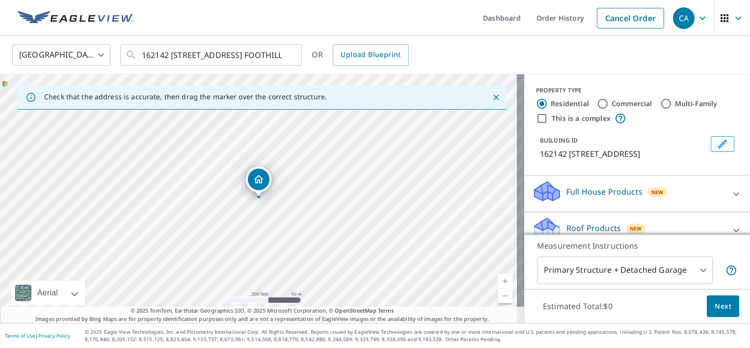
click at [605, 223] on p "Roof Products" at bounding box center [594, 228] width 55 height 12
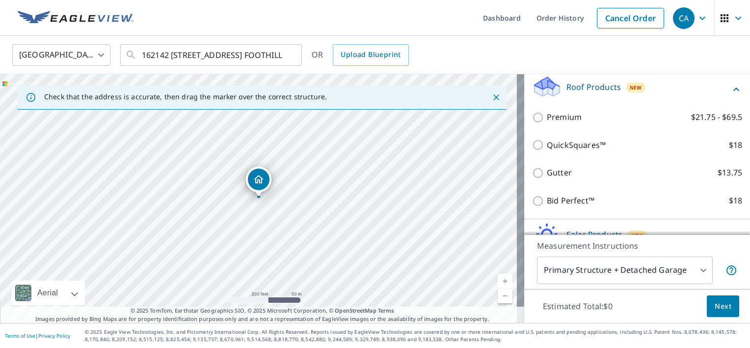
scroll to position [139, 0]
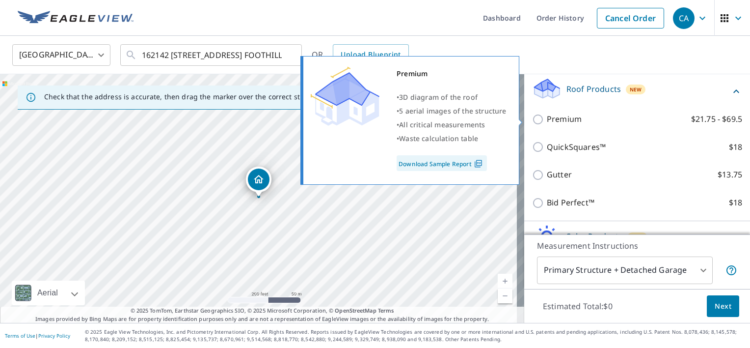
click at [532, 121] on input "Premium $21.75 - $69.5" at bounding box center [539, 119] width 15 height 12
checkbox input "true"
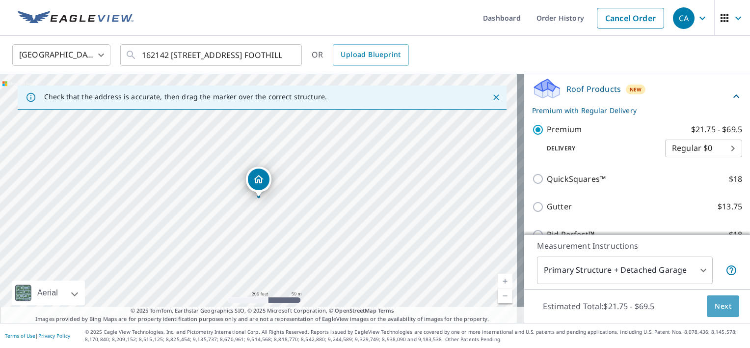
click at [711, 312] on button "Next" at bounding box center [723, 306] width 32 height 22
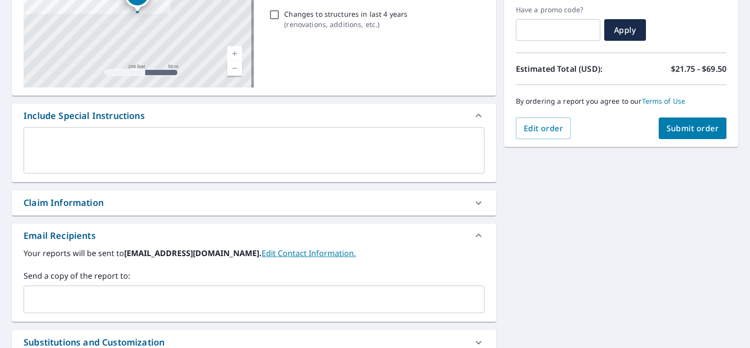
scroll to position [168, 0]
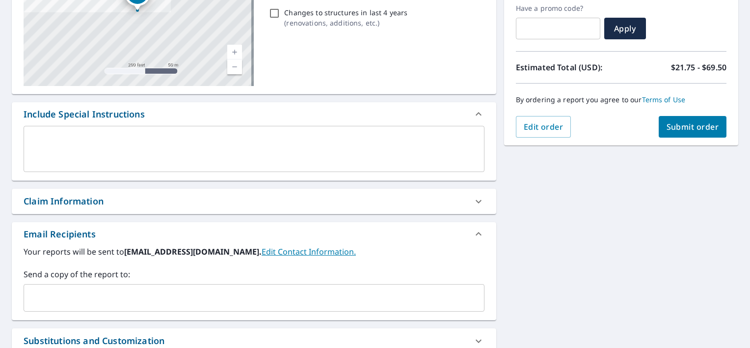
click at [269, 278] on label "Send a copy of the report to:" at bounding box center [254, 274] width 461 height 12
click at [237, 295] on input "text" at bounding box center [247, 297] width 438 height 19
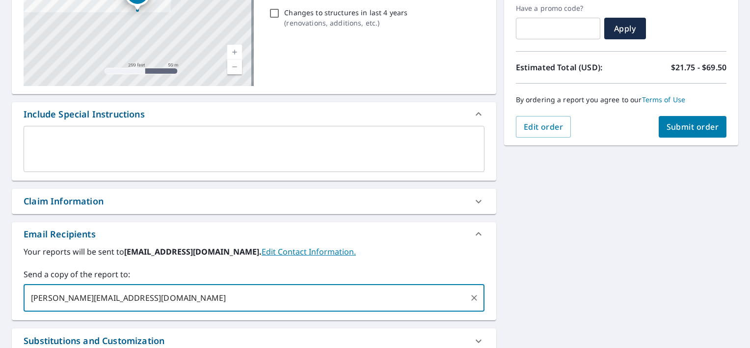
type input "[PERSON_NAME][EMAIL_ADDRESS][DOMAIN_NAME]"
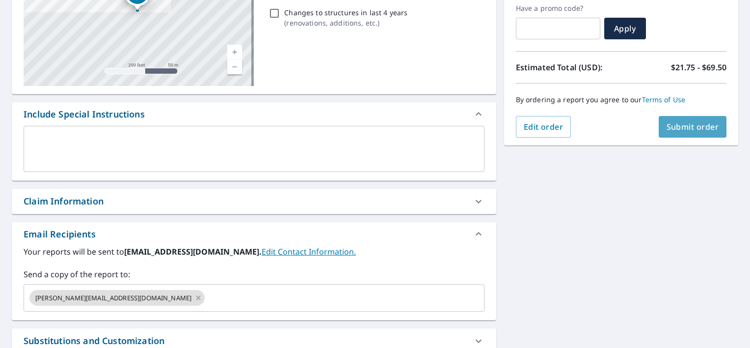
click at [686, 128] on span "Submit order" at bounding box center [693, 126] width 53 height 11
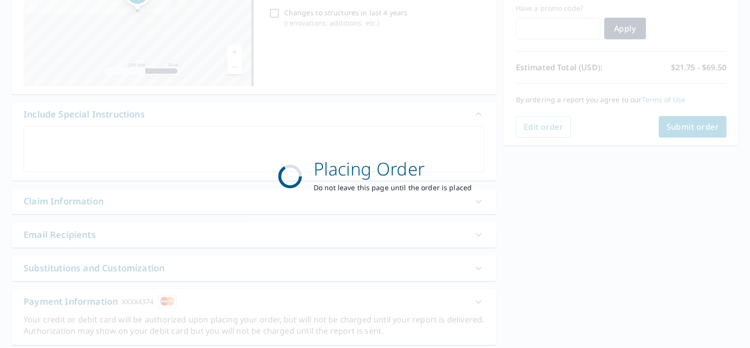
scroll to position [0, 0]
